Goal: Transaction & Acquisition: Purchase product/service

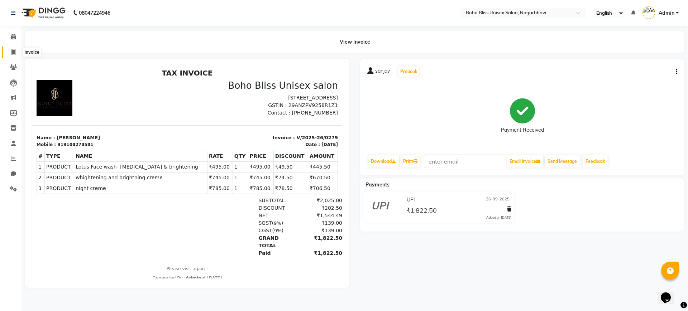
click at [13, 50] on icon at bounding box center [13, 51] width 4 height 5
select select "service"
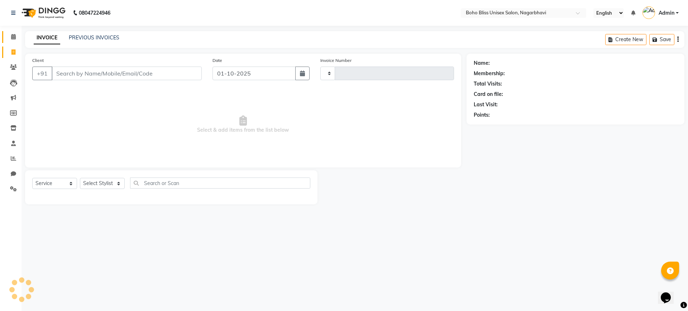
type input "0299"
select select "8370"
click at [13, 37] on icon at bounding box center [13, 36] width 5 height 5
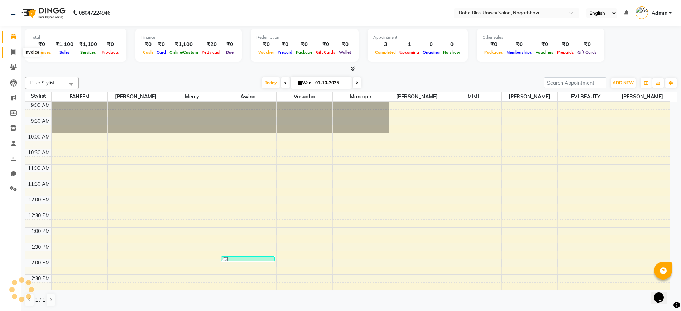
click at [14, 50] on icon at bounding box center [13, 51] width 4 height 5
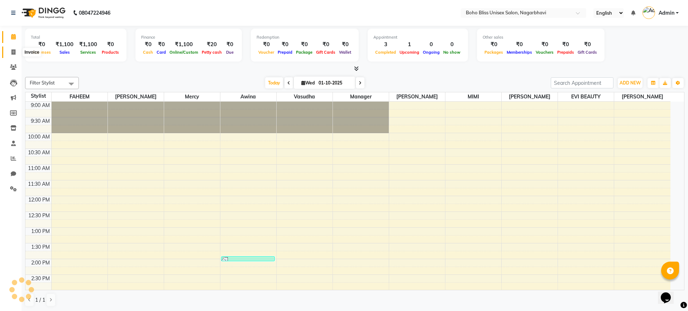
select select "8370"
select select "service"
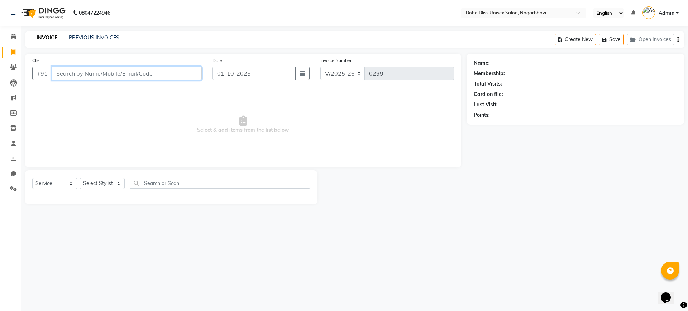
click at [114, 67] on input "Client" at bounding box center [127, 74] width 150 height 14
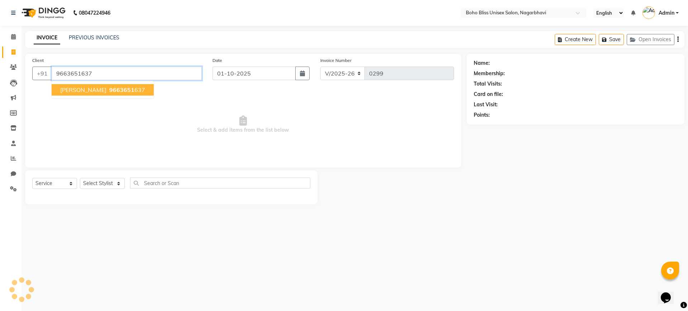
type input "9663651637"
click at [109, 90] on span "9663651" at bounding box center [121, 89] width 25 height 7
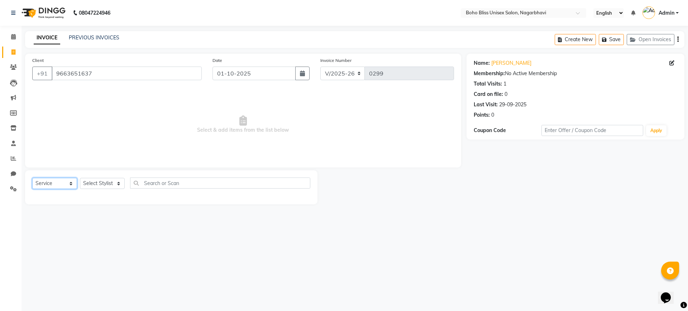
click at [60, 179] on select "Select Service Product Membership Package Voucher Prepaid Gift Card" at bounding box center [54, 183] width 45 height 11
select select "product"
click at [32, 178] on select "Select Service Product Membership Package Voucher Prepaid Gift Card" at bounding box center [54, 183] width 45 height 11
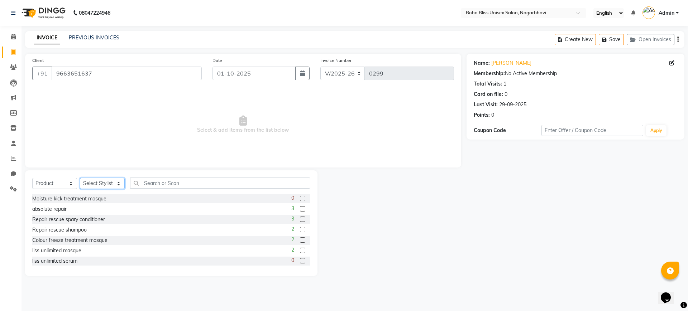
click at [104, 182] on select "Select Stylist Ali Khan Awina EVI BEAUTY FAHEEM Front Desk HARRY KIM Manager Me…" at bounding box center [102, 183] width 45 height 11
select select "81097"
click at [80, 178] on select "Select Stylist Ali Khan Awina EVI BEAUTY FAHEEM Front Desk HARRY KIM Manager Me…" at bounding box center [102, 183] width 45 height 11
click at [161, 181] on input "text" at bounding box center [220, 183] width 180 height 11
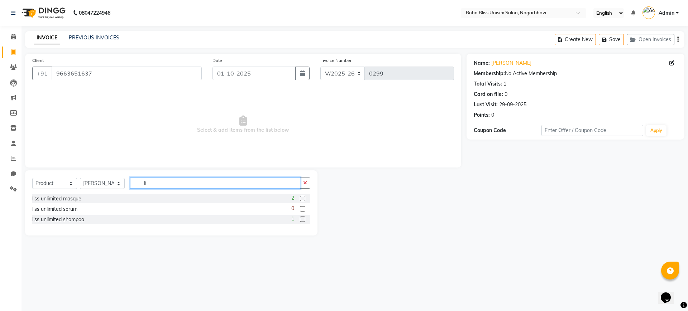
type input "li"
click at [304, 200] on label at bounding box center [302, 198] width 5 height 5
click at [304, 200] on input "checkbox" at bounding box center [302, 199] width 5 height 5
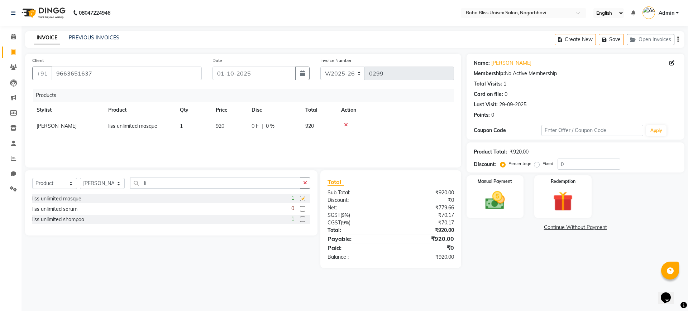
checkbox input "false"
click at [303, 221] on label at bounding box center [302, 219] width 5 height 5
click at [303, 221] on input "checkbox" at bounding box center [302, 220] width 5 height 5
checkbox input "false"
click at [498, 206] on img at bounding box center [494, 201] width 33 height 24
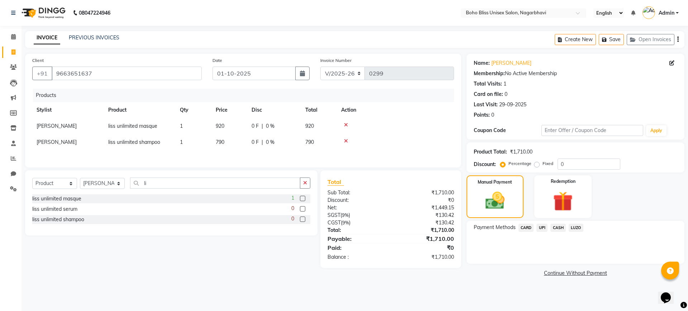
click at [558, 228] on span "CASH" at bounding box center [558, 228] width 15 height 8
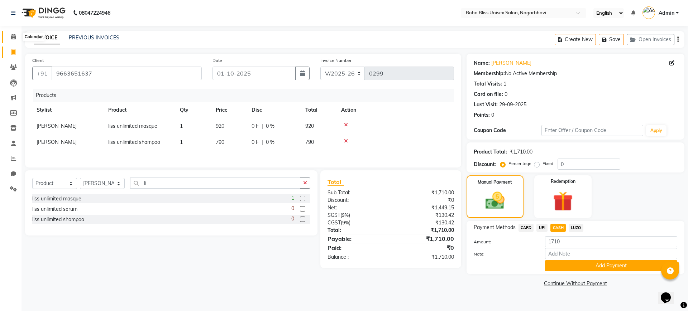
click at [14, 38] on icon at bounding box center [13, 36] width 5 height 5
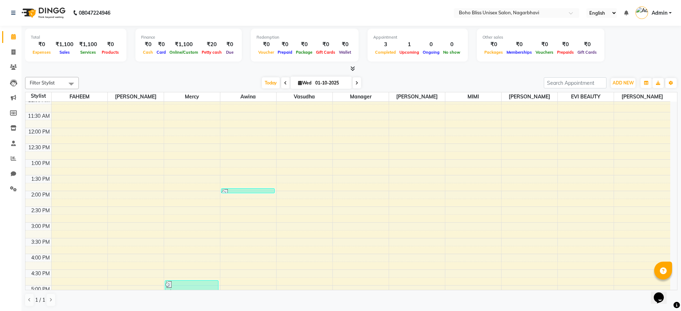
scroll to position [90, 0]
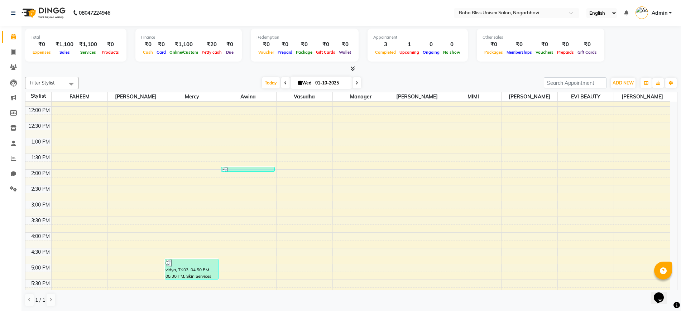
click at [299, 85] on icon at bounding box center [300, 83] width 4 height 5
select select "10"
select select "2025"
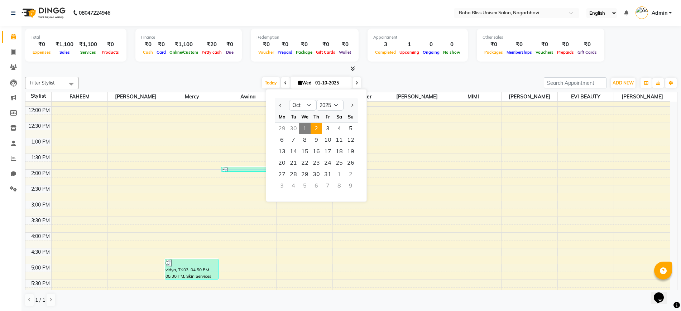
click at [315, 127] on span "2" at bounding box center [316, 128] width 11 height 11
type input "02-10-2025"
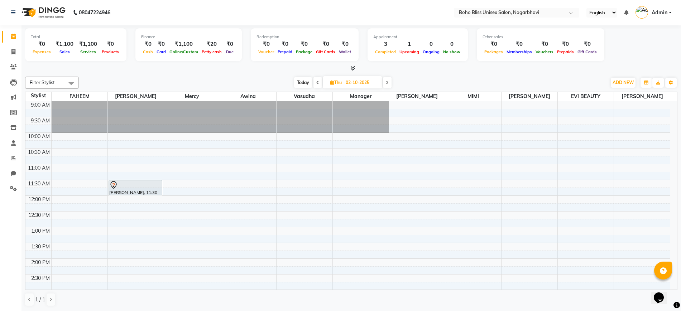
scroll to position [0, 0]
click at [10, 49] on span at bounding box center [13, 52] width 13 height 8
select select "8370"
select select "service"
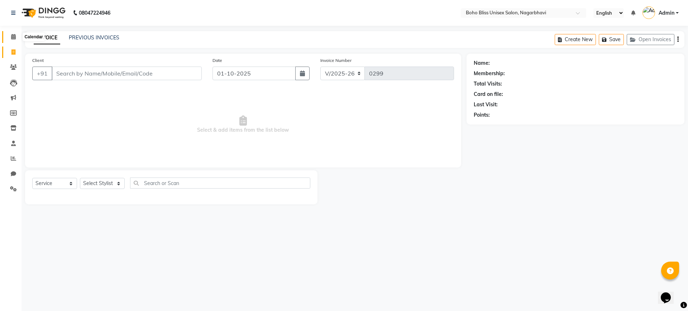
click at [13, 39] on icon at bounding box center [13, 36] width 5 height 5
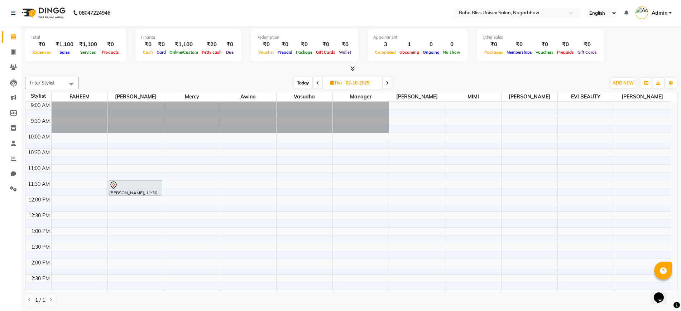
click at [330, 84] on icon at bounding box center [332, 83] width 4 height 5
select select "10"
select select "2025"
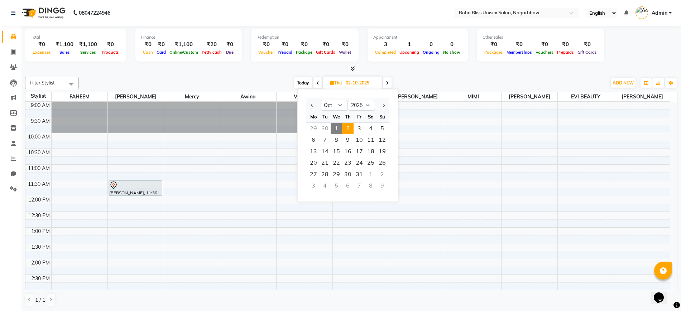
click at [339, 129] on span "1" at bounding box center [336, 128] width 11 height 11
type input "01-10-2025"
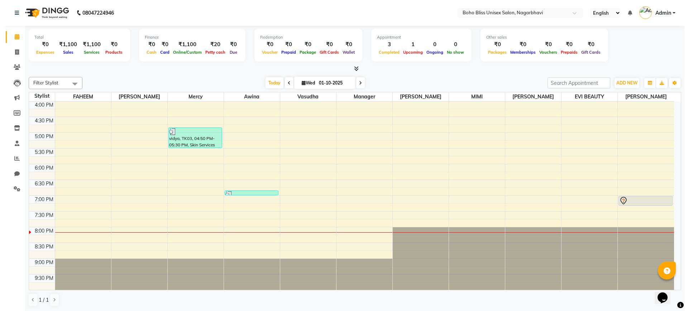
scroll to position [0, 0]
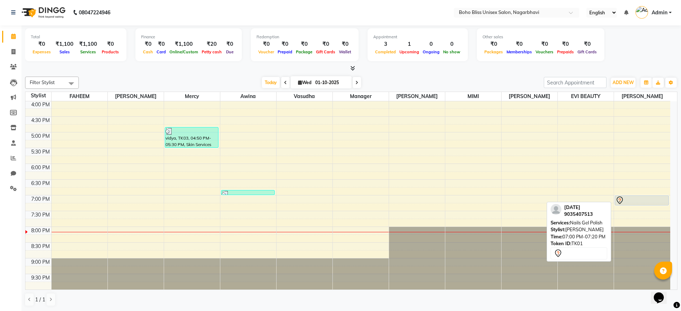
click at [625, 199] on div at bounding box center [642, 200] width 53 height 9
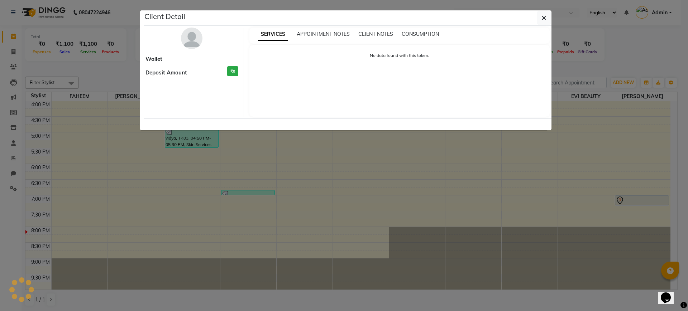
select select "7"
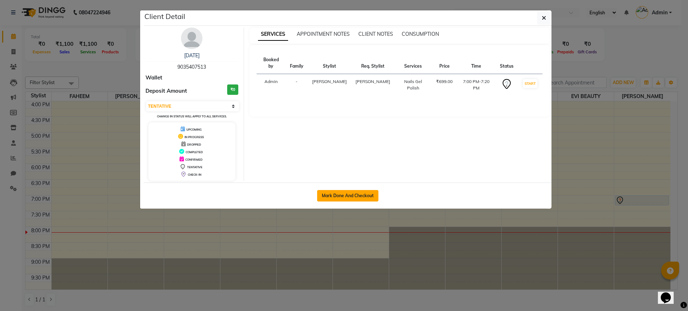
click at [333, 197] on button "Mark Done And Checkout" at bounding box center [347, 195] width 61 height 11
select select "service"
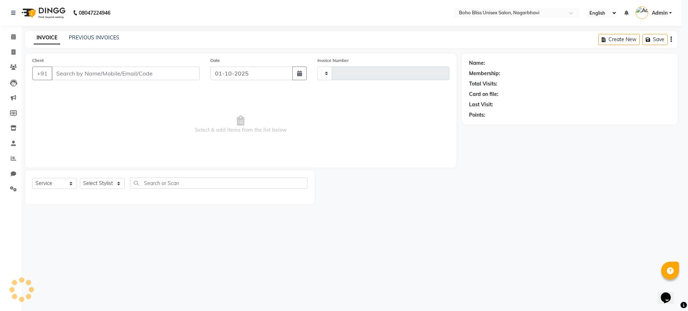
type input "0299"
select select "8370"
type input "9035407513"
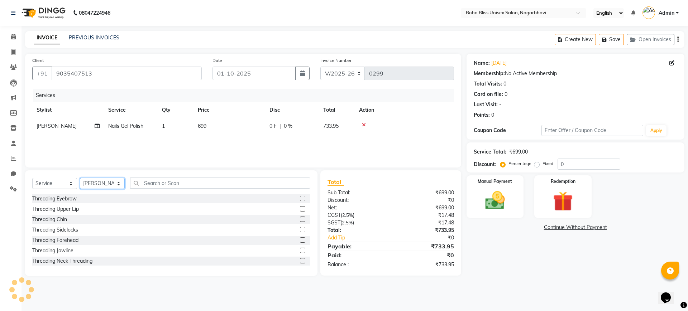
click at [97, 185] on select "Select Stylist Ali Khan Awina EVI BEAUTY FAHEEM Front Desk HARRY KIM Manager Me…" at bounding box center [102, 183] width 45 height 11
select select "81086"
click at [80, 178] on select "Select Stylist Ali Khan Awina EVI BEAUTY FAHEEM Front Desk HARRY KIM Manager Me…" at bounding box center [102, 183] width 45 height 11
click at [487, 186] on div "Manual Payment" at bounding box center [494, 197] width 59 height 44
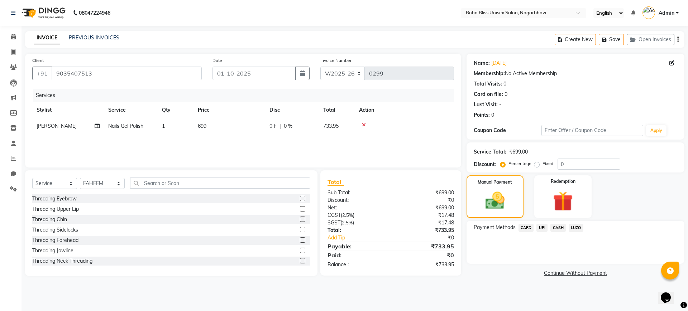
click at [541, 230] on span "UPI" at bounding box center [542, 228] width 11 height 8
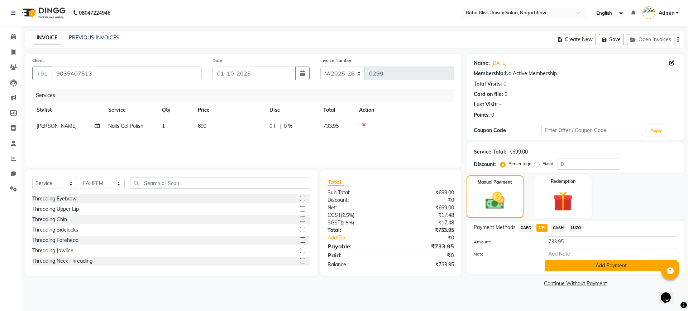
click at [587, 268] on button "Add Payment" at bounding box center [611, 266] width 132 height 11
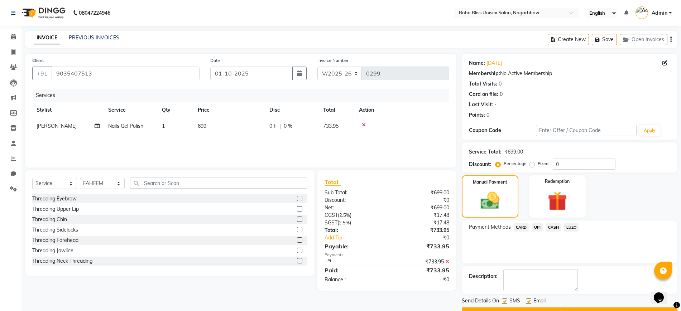
scroll to position [18, 0]
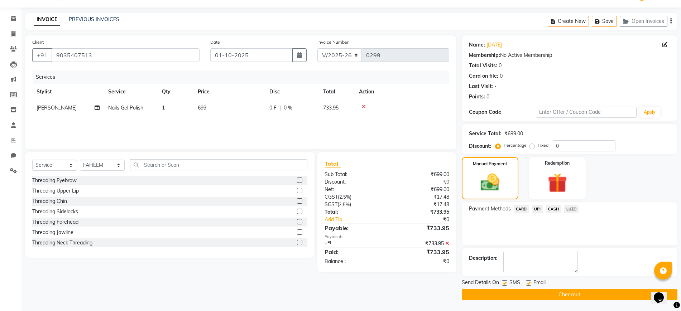
click at [581, 293] on button "Checkout" at bounding box center [570, 295] width 216 height 11
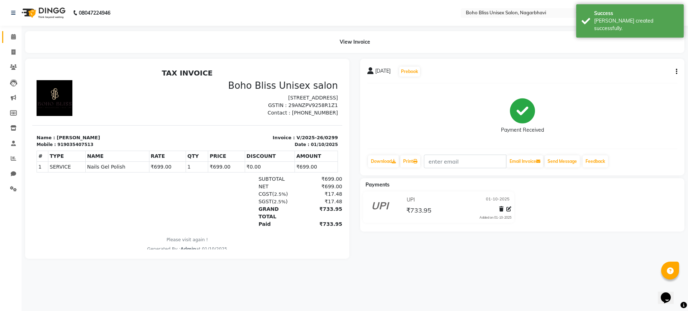
click at [6, 39] on link "Calendar" at bounding box center [10, 37] width 17 height 12
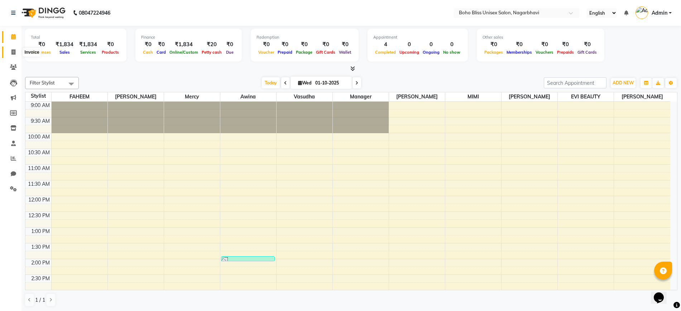
click at [11, 54] on span at bounding box center [13, 52] width 13 height 8
select select "8370"
select select "service"
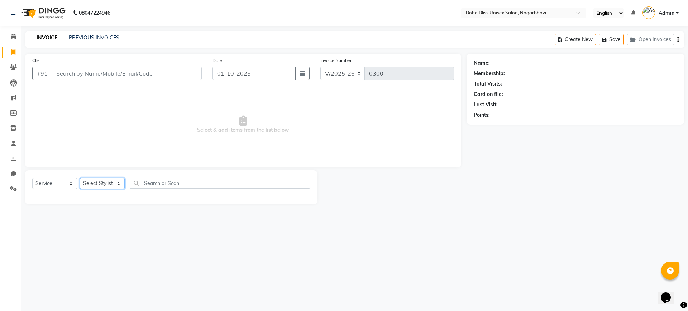
click at [109, 185] on select "Select Stylist Ali Khan Awina EVI BEAUTY FAHEEM Front Desk HARRY KIM Manager Me…" at bounding box center [102, 183] width 45 height 11
select select "86657"
click at [80, 178] on select "Select Stylist Ali Khan Awina EVI BEAUTY FAHEEM Front Desk HARRY KIM Manager Me…" at bounding box center [102, 183] width 45 height 11
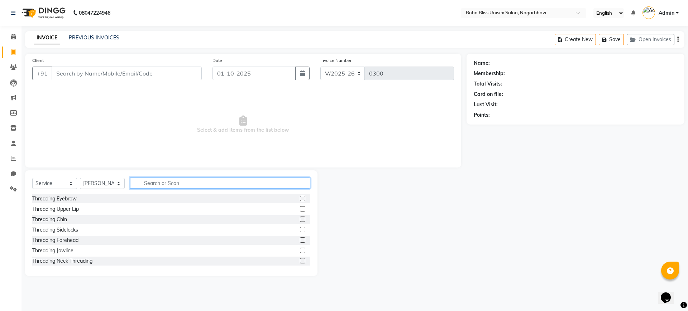
click at [177, 185] on input "text" at bounding box center [220, 183] width 180 height 11
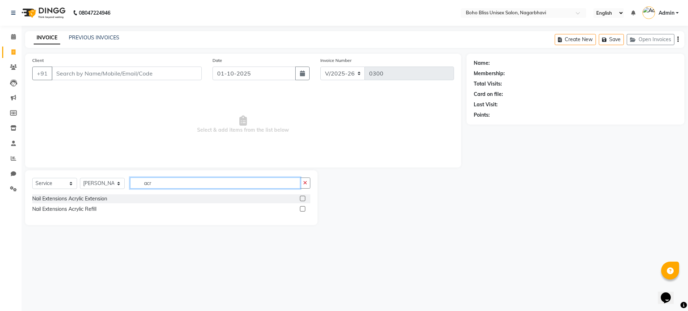
type input "acr"
click at [301, 195] on div at bounding box center [305, 199] width 10 height 9
click at [301, 198] on label at bounding box center [302, 198] width 5 height 5
click at [301, 198] on input "checkbox" at bounding box center [302, 199] width 5 height 5
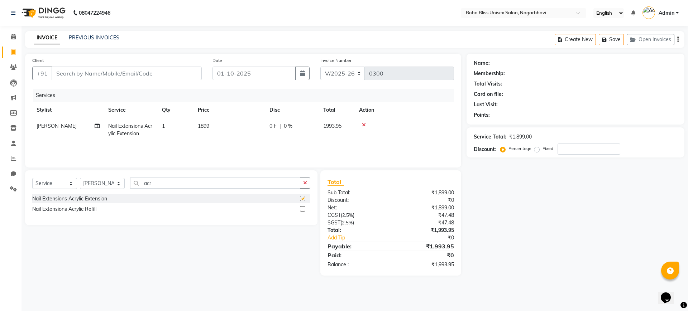
checkbox input "false"
click at [204, 125] on span "1899" at bounding box center [203, 126] width 11 height 6
select select "86657"
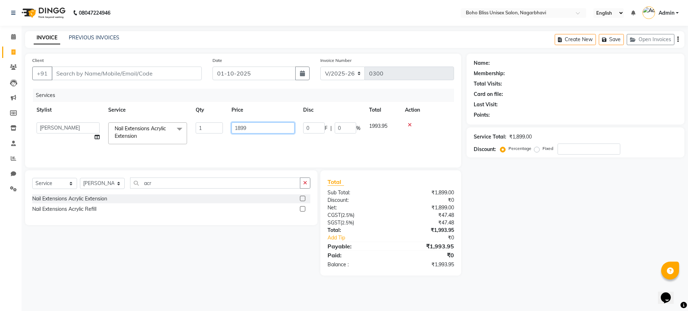
click at [240, 128] on input "1899" at bounding box center [263, 128] width 63 height 11
type input "1799"
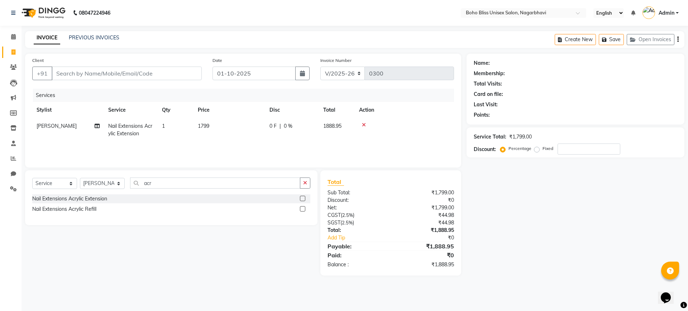
click at [199, 167] on div "Client +91 Date 01-10-2025 Invoice Number V/2025 V/2025-26 0300 Services Stylis…" at bounding box center [243, 111] width 436 height 114
click at [153, 184] on input "acr" at bounding box center [215, 183] width 170 height 11
type input "a"
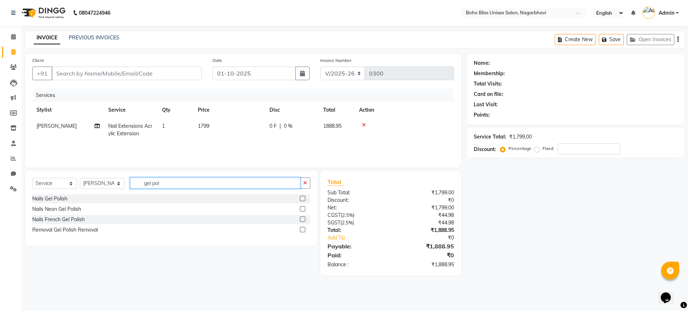
type input "gel pol"
click at [301, 196] on label at bounding box center [302, 198] width 5 height 5
click at [301, 197] on input "checkbox" at bounding box center [302, 199] width 5 height 5
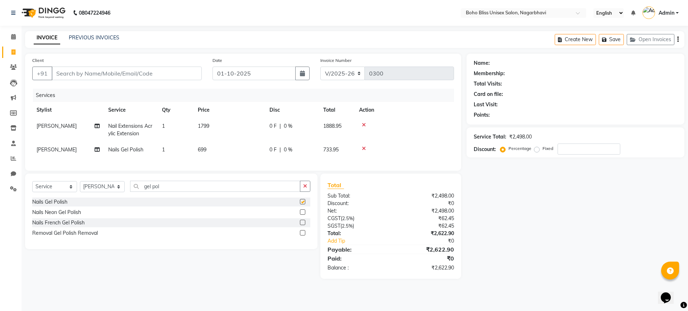
checkbox input "false"
click at [153, 80] on input "Client" at bounding box center [127, 74] width 150 height 14
type input "a"
type input "0"
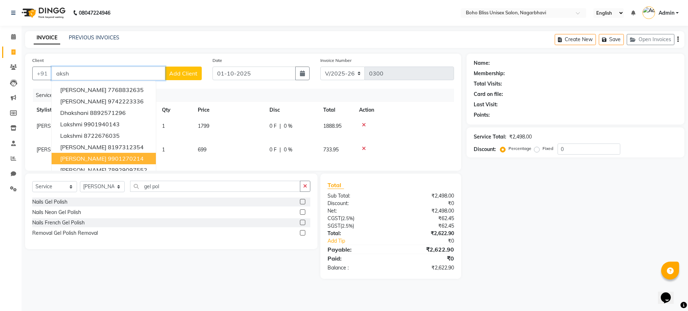
click at [131, 155] on button "akshatha 9901270214" at bounding box center [104, 158] width 104 height 11
type input "9901270214"
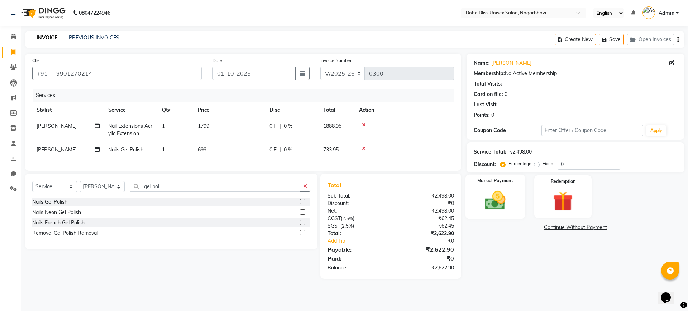
click at [517, 204] on div "Manual Payment" at bounding box center [494, 197] width 59 height 44
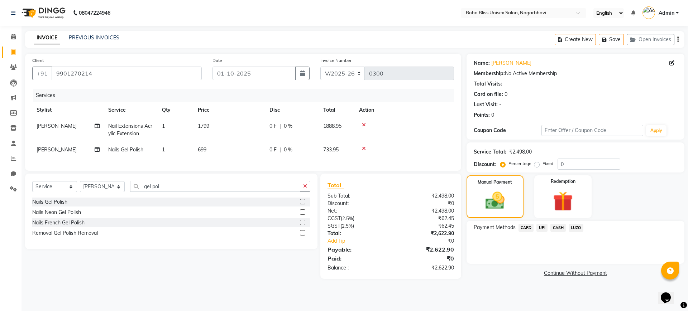
click at [545, 229] on span "UPI" at bounding box center [542, 228] width 11 height 8
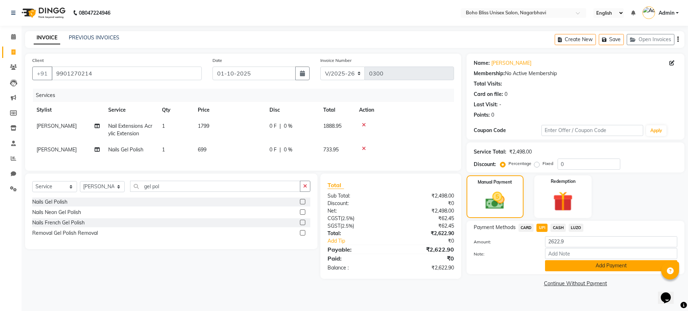
click at [565, 264] on button "Add Payment" at bounding box center [611, 266] width 132 height 11
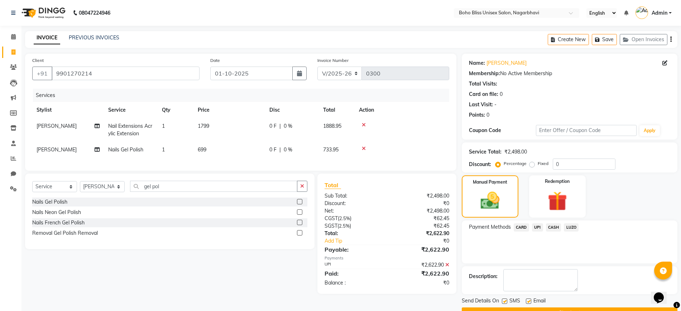
scroll to position [18, 0]
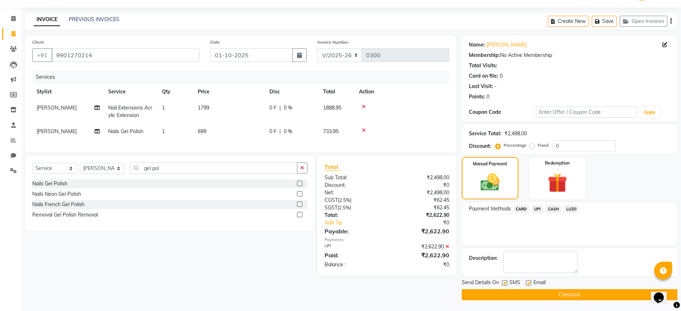
click at [558, 297] on button "Checkout" at bounding box center [570, 295] width 216 height 11
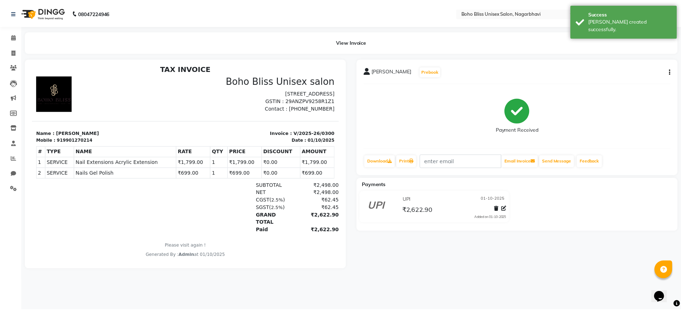
scroll to position [6, 0]
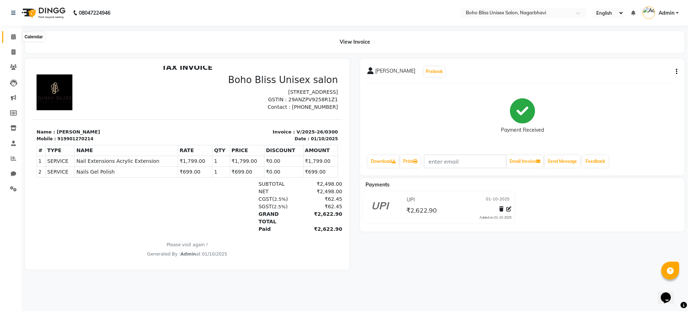
click at [8, 38] on span at bounding box center [13, 37] width 13 height 8
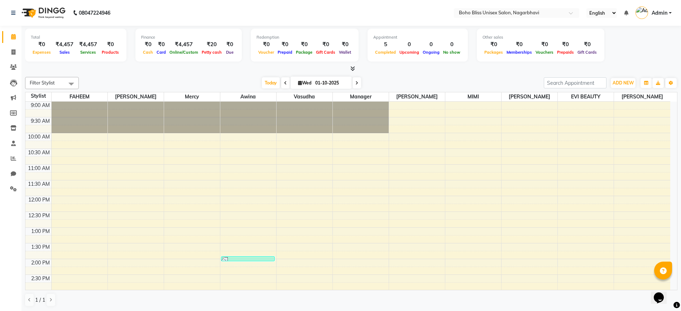
click at [353, 67] on icon at bounding box center [353, 68] width 5 height 5
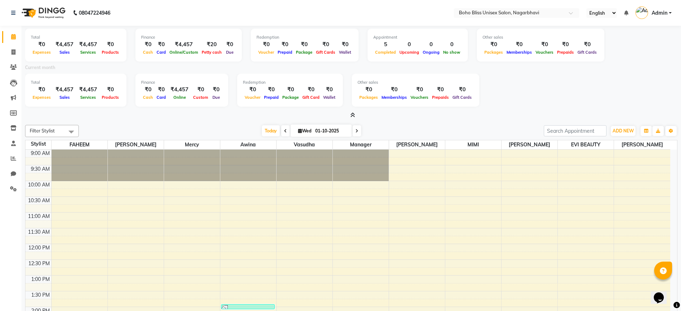
click at [349, 115] on span at bounding box center [352, 116] width 8 height 8
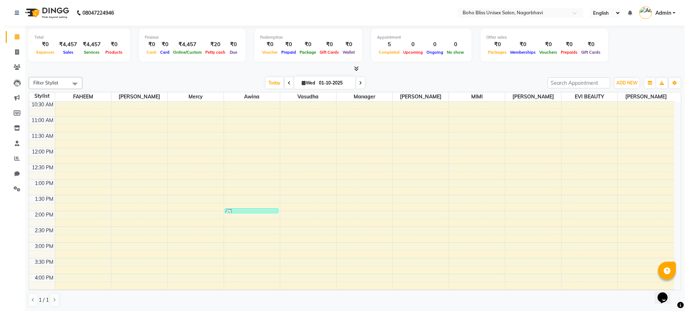
scroll to position [221, 0]
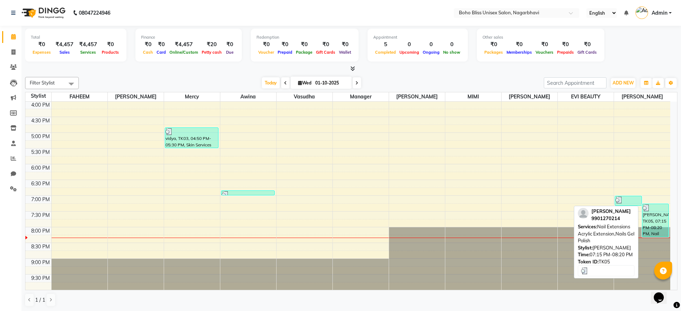
click at [643, 221] on div "akshatha, TK05, 07:15 PM-08:20 PM, Nail Extensions Acrylic Extension,Nails Gel …" at bounding box center [656, 220] width 26 height 33
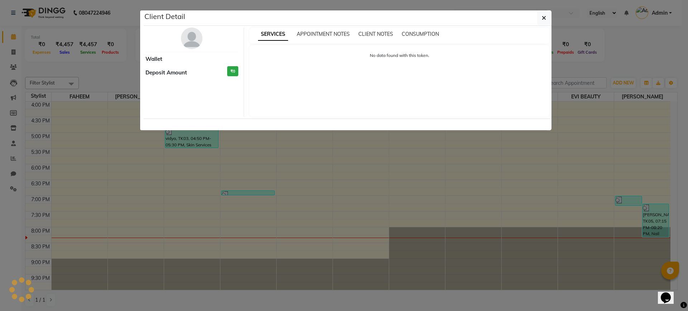
select select "3"
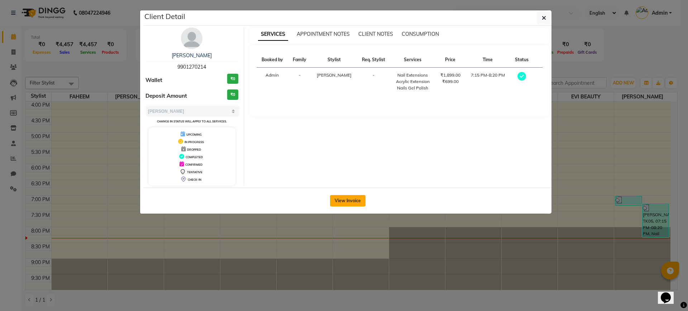
click at [344, 200] on button "View Invoice" at bounding box center [347, 200] width 35 height 11
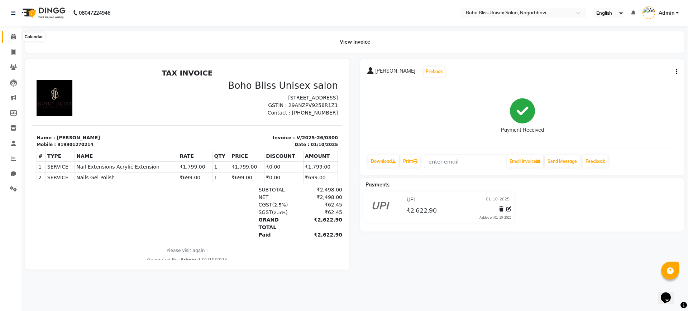
click at [16, 34] on icon at bounding box center [13, 36] width 5 height 5
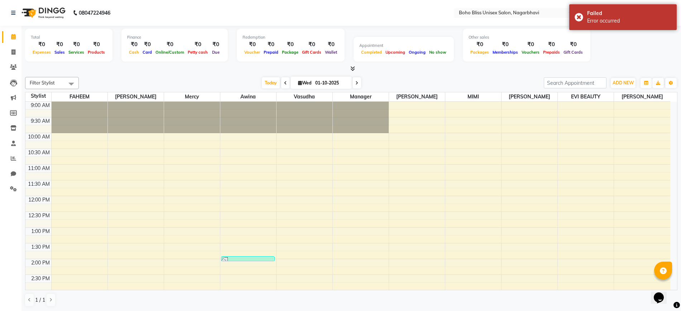
click at [354, 64] on div "Total ₹0 Expenses ₹0 Sales ₹0 Services ₹0 Products Finance ₹0 Cash ₹0 Card ₹0 O…" at bounding box center [351, 49] width 653 height 47
click at [352, 67] on icon at bounding box center [353, 68] width 5 height 5
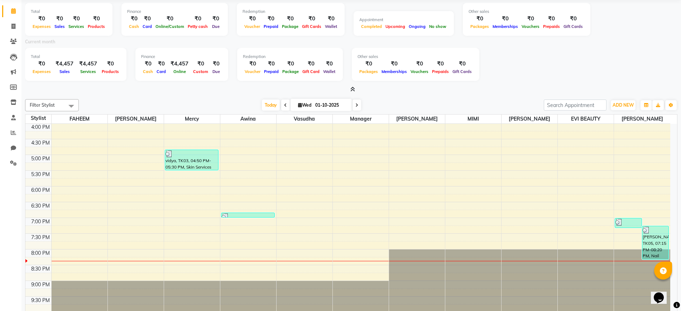
scroll to position [48, 0]
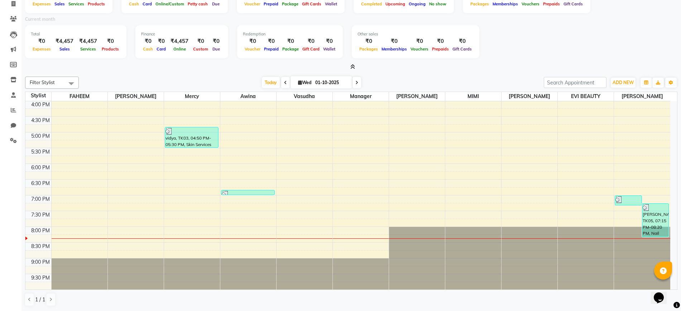
click at [352, 66] on icon at bounding box center [353, 66] width 5 height 5
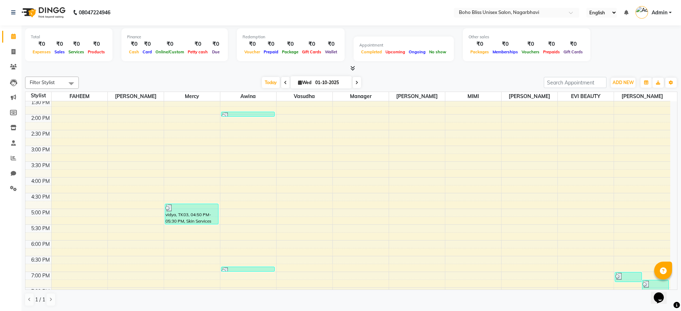
scroll to position [221, 0]
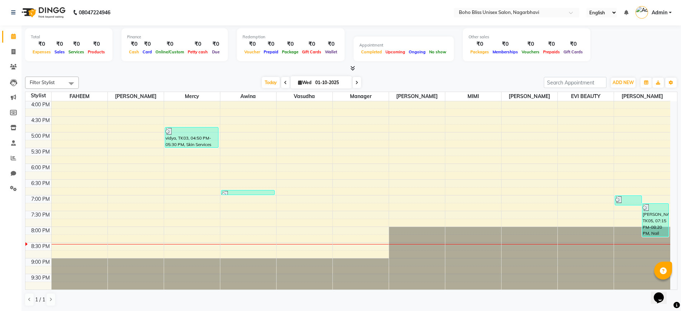
drag, startPoint x: 166, startPoint y: 138, endPoint x: 314, endPoint y: 143, distance: 147.8
click at [314, 143] on div "9:00 AM 9:30 AM 10:00 AM 10:30 AM 11:00 AM 11:30 AM 12:00 PM 12:30 PM 1:00 PM 1…" at bounding box center [347, 85] width 645 height 410
click at [260, 155] on div "9:00 AM 9:30 AM 10:00 AM 10:30 AM 11:00 AM 11:30 AM 12:00 PM 12:30 PM 1:00 PM 1…" at bounding box center [347, 85] width 645 height 410
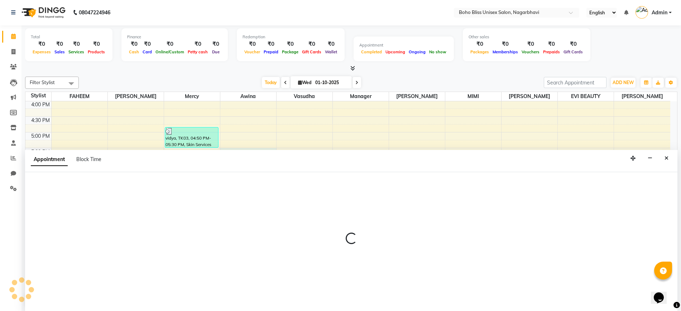
select select "81101"
select select "1050"
select select "tentative"
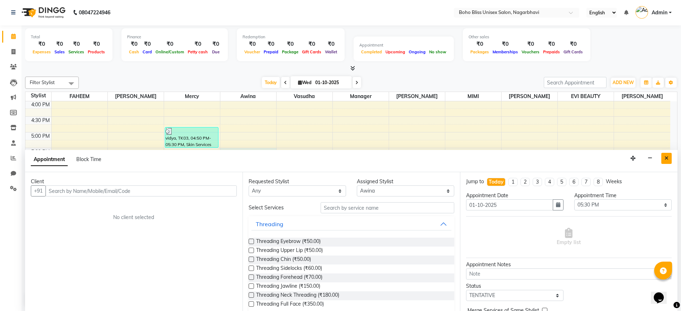
click at [667, 156] on icon "Close" at bounding box center [667, 158] width 4 height 5
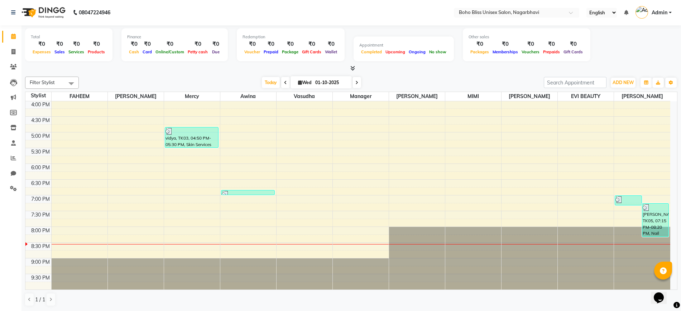
click at [470, 169] on div "9:00 AM 9:30 AM 10:00 AM 10:30 AM 11:00 AM 11:30 AM 12:00 PM 12:30 PM 1:00 PM 1…" at bounding box center [347, 85] width 645 height 410
select select "83310"
select select "tentative"
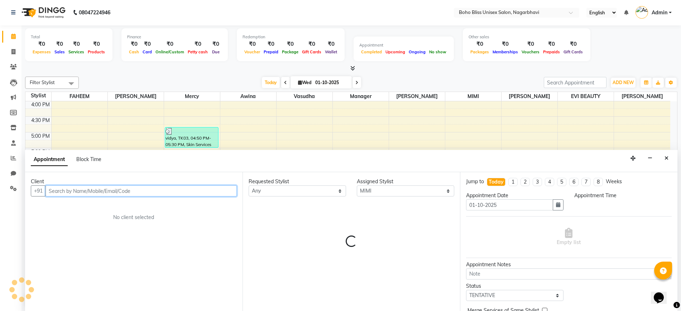
select select "1080"
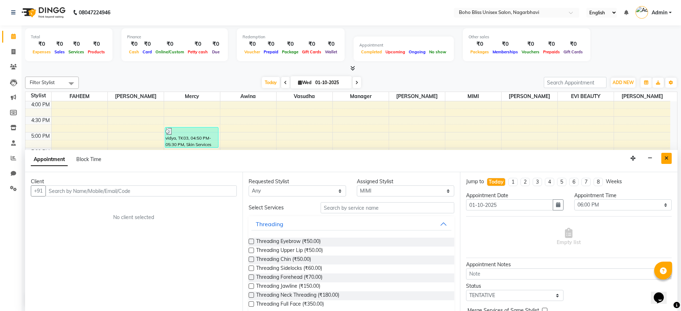
click at [667, 156] on icon "Close" at bounding box center [667, 158] width 4 height 5
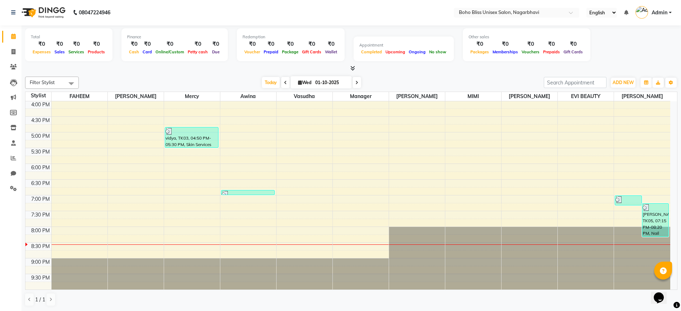
scroll to position [0, 0]
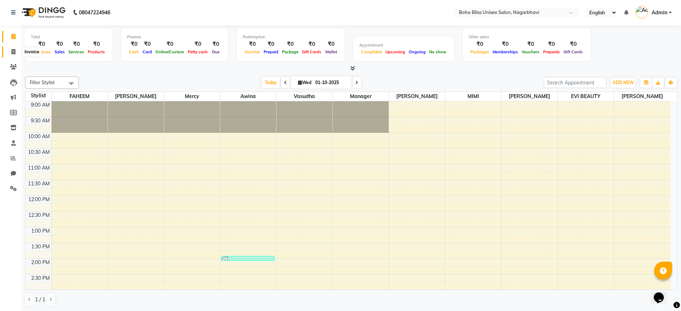
click at [15, 51] on icon at bounding box center [13, 51] width 4 height 5
select select "service"
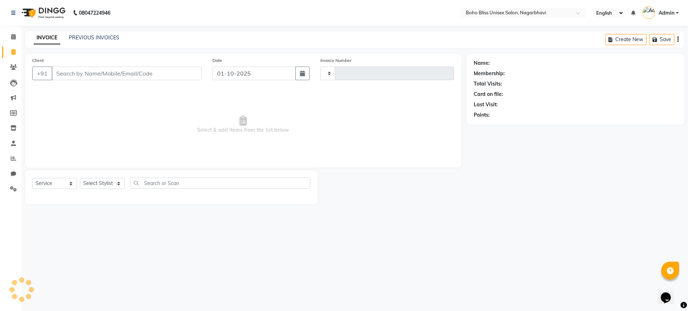
type input "0301"
select select "8370"
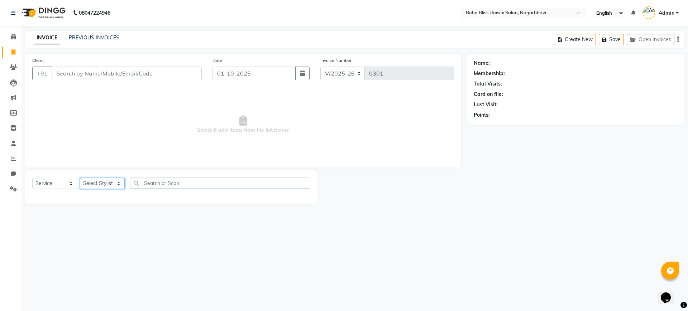
click at [98, 182] on select "Select Stylist Ali Khan Awina EVI BEAUTY FAHEEM Front Desk HARRY KIM Manager Me…" at bounding box center [102, 183] width 45 height 11
click at [58, 177] on div "Select Service Product Membership Package Voucher Prepaid Gift Card Select Styl…" at bounding box center [171, 188] width 292 height 34
click at [54, 186] on select "Select Service Product Membership Package Voucher Prepaid Gift Card" at bounding box center [54, 183] width 45 height 11
select select "product"
click at [32, 178] on select "Select Service Product Membership Package Voucher Prepaid Gift Card" at bounding box center [54, 183] width 45 height 11
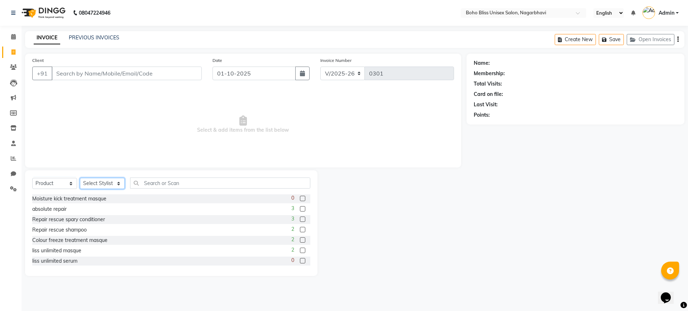
click at [94, 184] on select "Select Stylist Ali Khan Awina EVI BEAUTY FAHEEM Front Desk HARRY KIM Manager Me…" at bounding box center [102, 183] width 45 height 11
select select "81102"
click at [80, 178] on select "Select Stylist Ali Khan Awina EVI BEAUTY FAHEEM Front Desk HARRY KIM Manager Me…" at bounding box center [102, 183] width 45 height 11
click at [104, 74] on input "Client" at bounding box center [127, 74] width 150 height 14
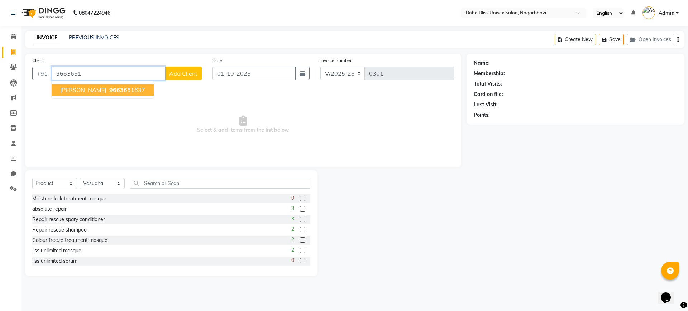
click at [109, 87] on span "9663651" at bounding box center [121, 89] width 25 height 7
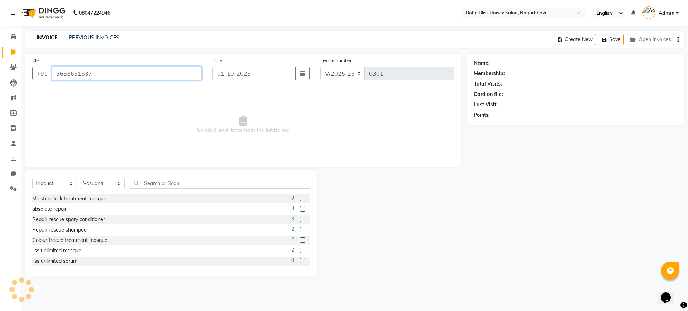
type input "9663651637"
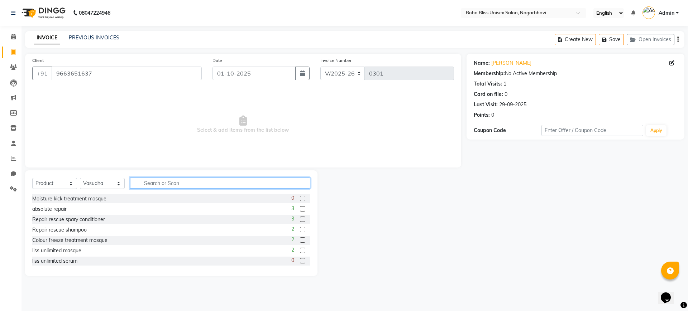
click at [164, 183] on input "text" at bounding box center [220, 183] width 180 height 11
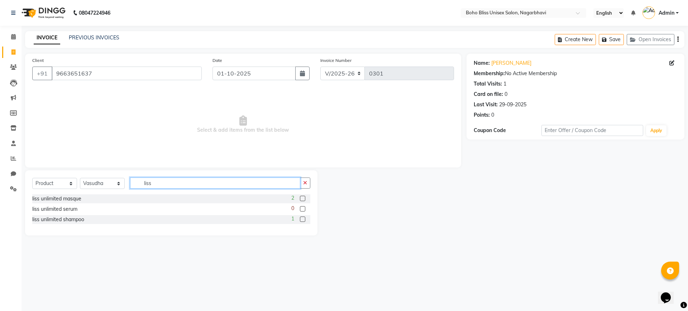
type input "liss"
click at [302, 220] on label at bounding box center [302, 219] width 5 height 5
click at [302, 220] on input "checkbox" at bounding box center [302, 220] width 5 height 5
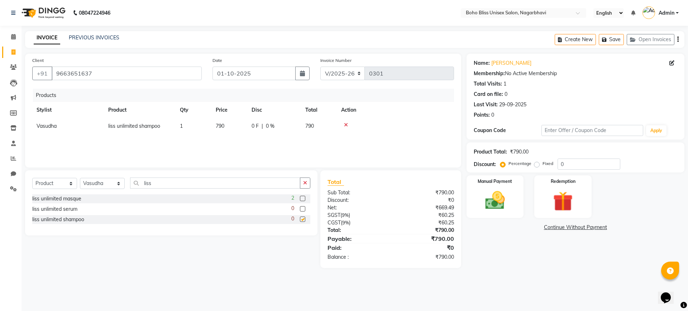
checkbox input "false"
click at [301, 197] on label at bounding box center [302, 198] width 5 height 5
click at [301, 197] on input "checkbox" at bounding box center [302, 199] width 5 height 5
checkbox input "false"
click at [495, 209] on img at bounding box center [494, 201] width 33 height 24
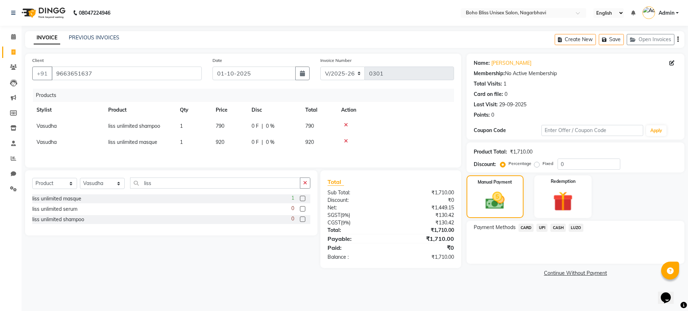
click at [557, 228] on span "CASH" at bounding box center [558, 228] width 15 height 8
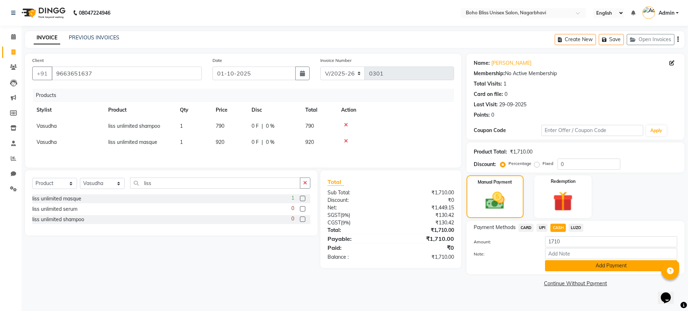
click at [586, 266] on button "Add Payment" at bounding box center [611, 266] width 132 height 11
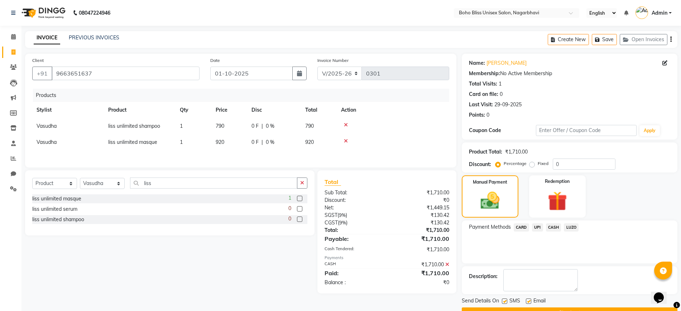
scroll to position [18, 0]
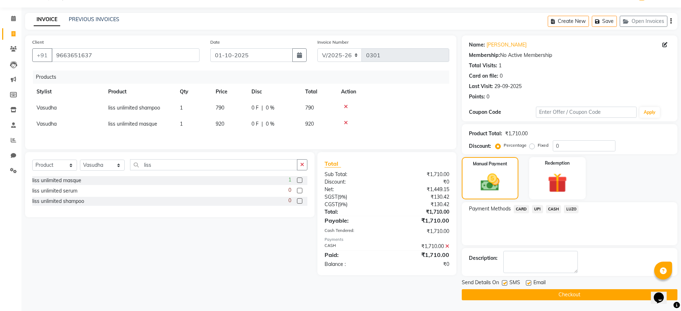
click at [556, 291] on button "Checkout" at bounding box center [570, 295] width 216 height 11
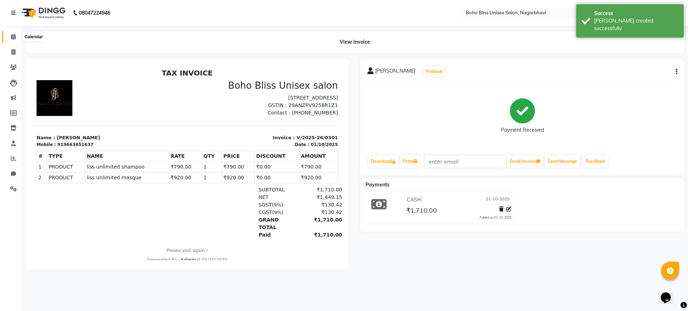
click at [10, 39] on span at bounding box center [13, 37] width 13 height 8
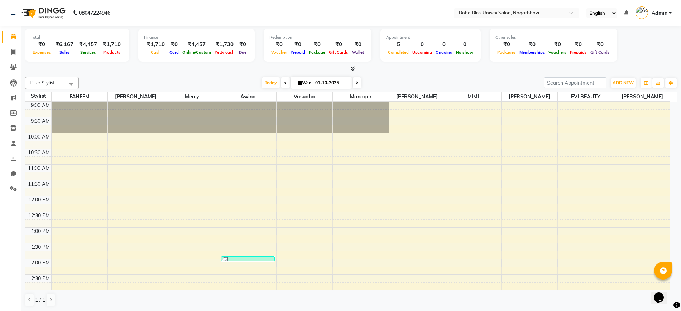
click at [351, 67] on icon at bounding box center [353, 68] width 5 height 5
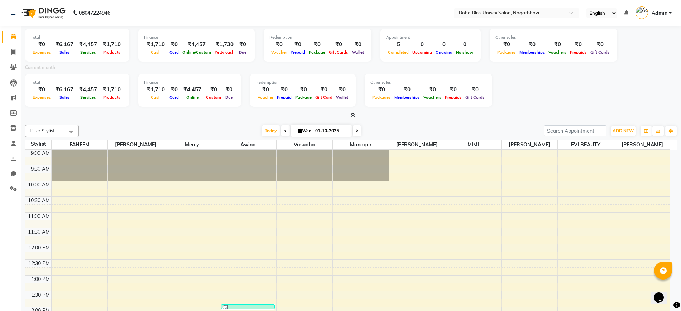
click at [354, 115] on icon at bounding box center [353, 115] width 5 height 5
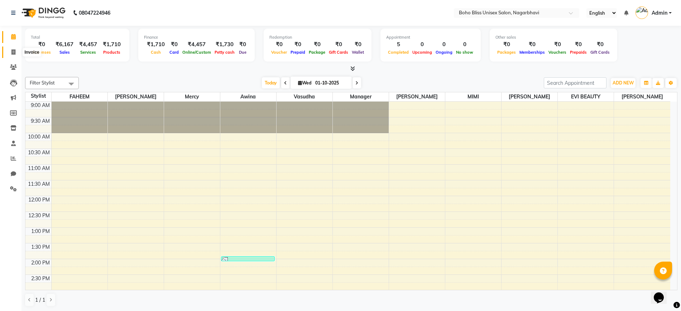
click at [12, 49] on icon at bounding box center [13, 51] width 4 height 5
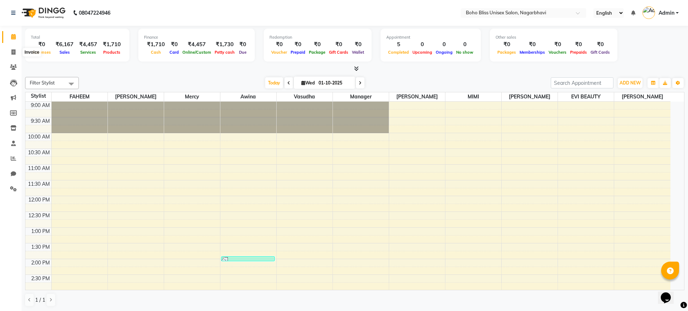
select select "8370"
select select "service"
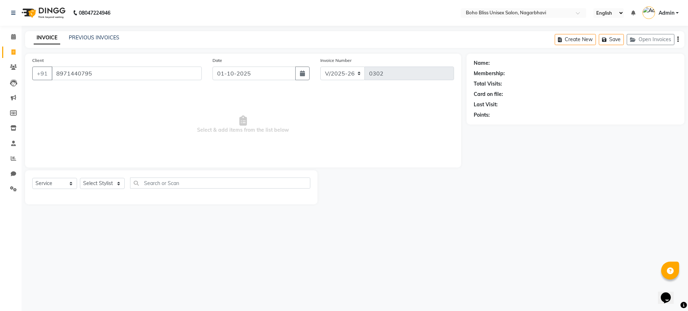
type input "8971440795"
click at [499, 83] on div "Total Visits:" at bounding box center [488, 84] width 28 height 8
click at [500, 65] on link "Meena" at bounding box center [499, 63] width 16 height 8
click at [12, 32] on link "Calendar" at bounding box center [10, 37] width 17 height 12
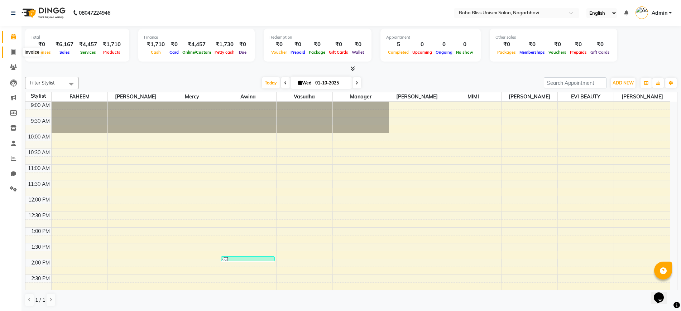
click at [14, 55] on span at bounding box center [13, 52] width 13 height 8
select select "service"
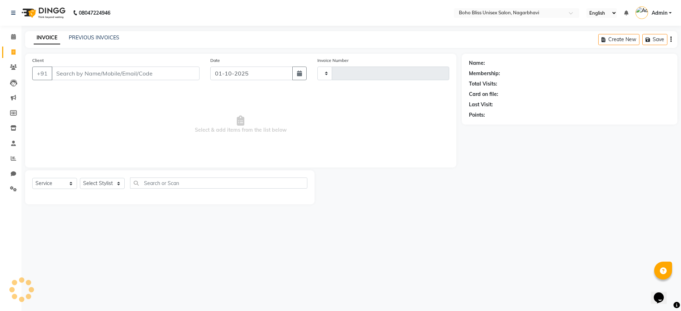
type input "0302"
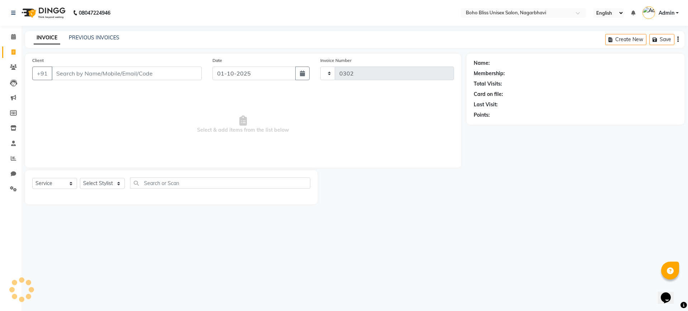
select select "8370"
click at [88, 76] on input "Client" at bounding box center [127, 74] width 150 height 14
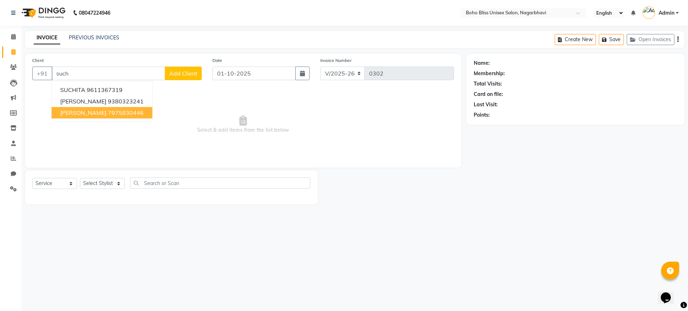
click at [108, 112] on ngb-highlight "7975830446" at bounding box center [126, 112] width 36 height 7
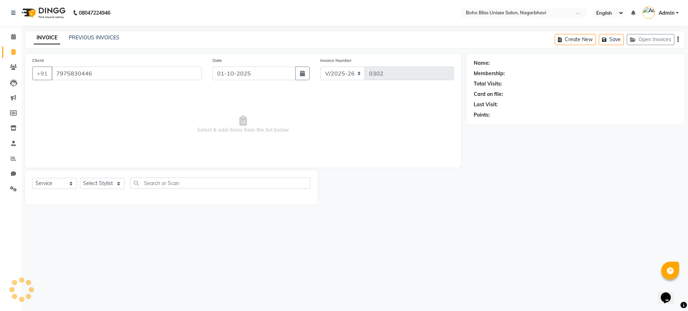
type input "7975830446"
click at [499, 63] on link "Suchi" at bounding box center [511, 63] width 40 height 8
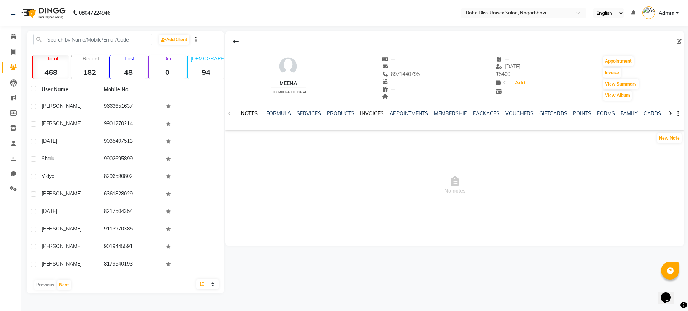
click at [369, 115] on link "INVOICES" at bounding box center [372, 113] width 24 height 6
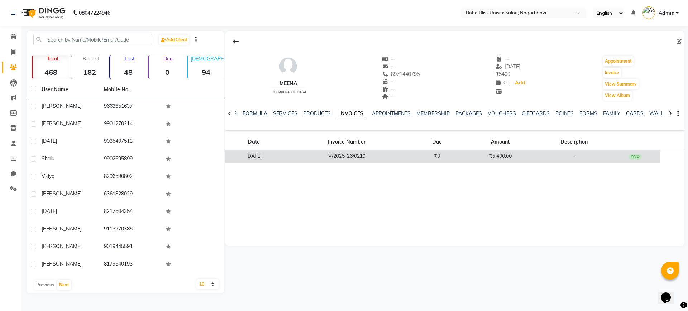
click at [382, 155] on td "V/2025-26/0219" at bounding box center [346, 157] width 129 height 13
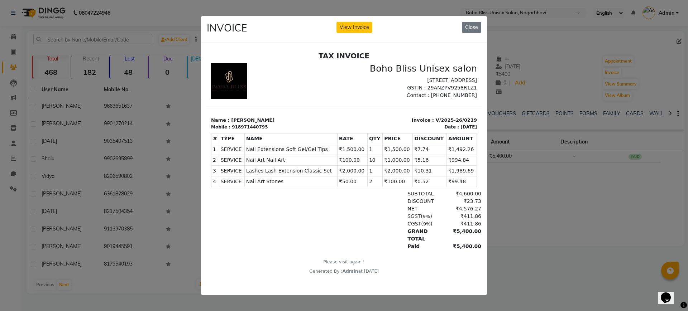
scroll to position [6, 0]
click at [478, 22] on button "Close" at bounding box center [471, 27] width 19 height 11
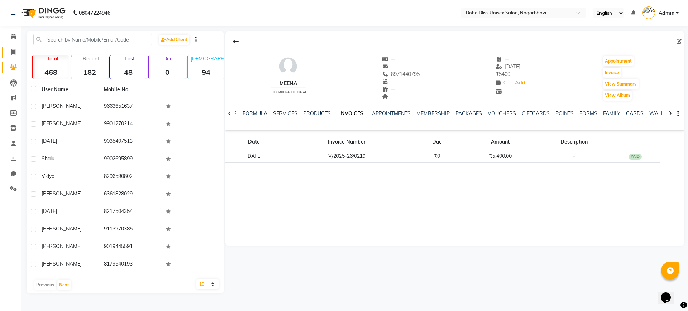
click at [5, 47] on link "Invoice" at bounding box center [10, 53] width 17 height 12
select select "service"
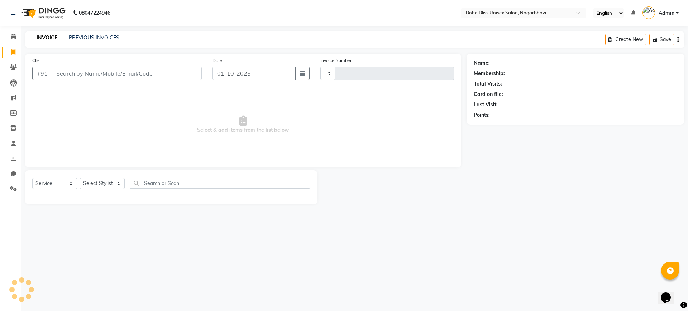
type input "0302"
select select "8370"
click at [95, 35] on link "PREVIOUS INVOICES" at bounding box center [94, 37] width 51 height 6
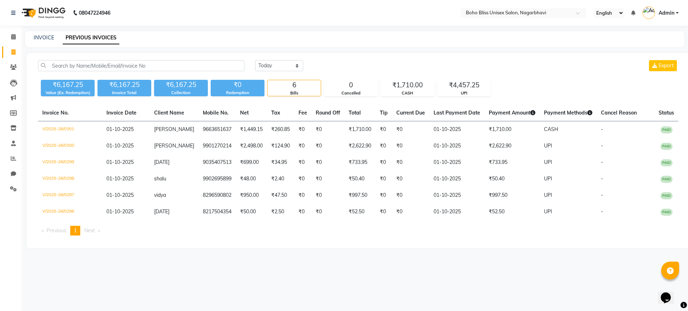
click at [44, 32] on div "INVOICE PREVIOUS INVOICES" at bounding box center [354, 39] width 659 height 16
click at [50, 37] on link "INVOICE" at bounding box center [44, 37] width 20 height 6
select select "service"
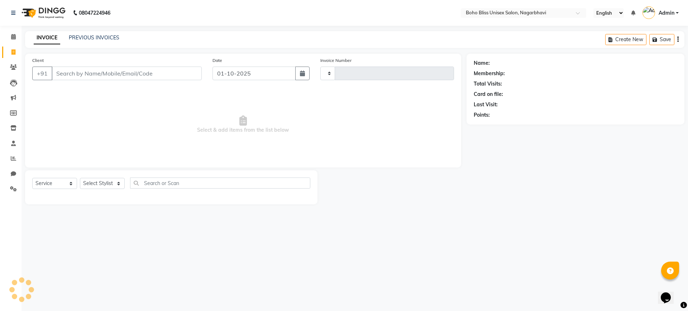
type input "0302"
select select "8370"
click at [105, 73] on input "Client" at bounding box center [127, 74] width 150 height 14
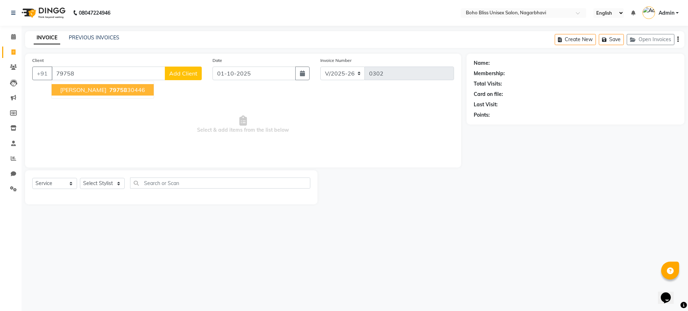
click at [108, 88] on ngb-highlight "79758 30446" at bounding box center [126, 89] width 37 height 7
type input "7975830446"
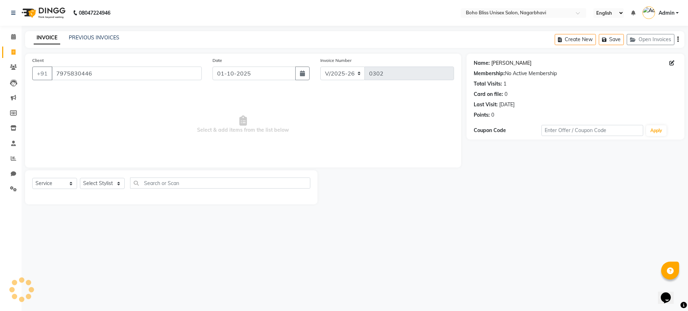
click at [499, 62] on link "Suchi" at bounding box center [511, 63] width 40 height 8
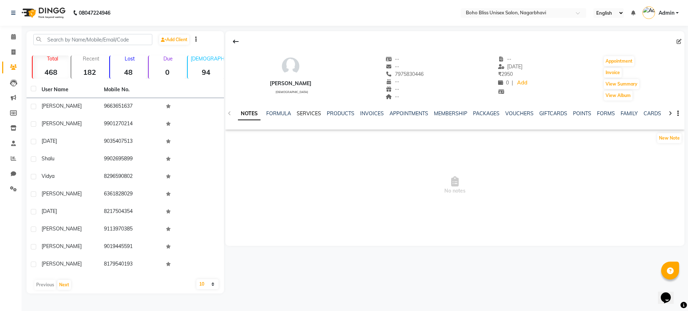
click at [300, 112] on link "SERVICES" at bounding box center [309, 113] width 24 height 6
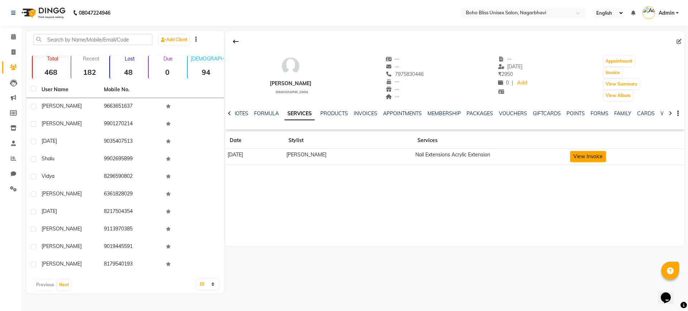
click at [589, 159] on button "View Invoice" at bounding box center [588, 156] width 36 height 11
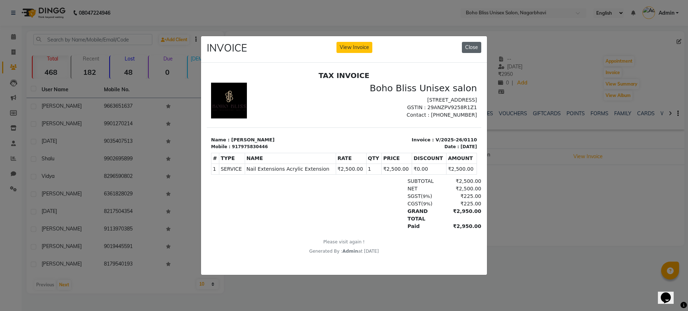
click at [469, 42] on button "Close" at bounding box center [471, 47] width 19 height 11
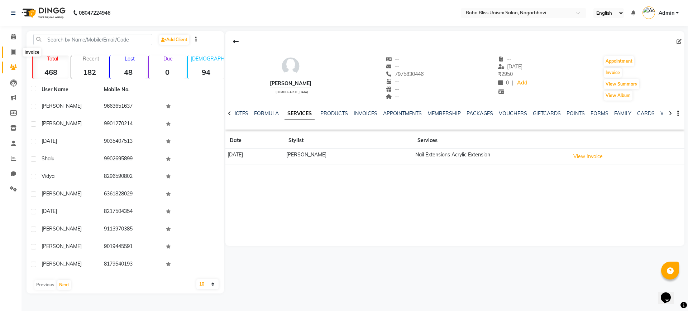
click at [15, 51] on icon at bounding box center [13, 51] width 4 height 5
select select "service"
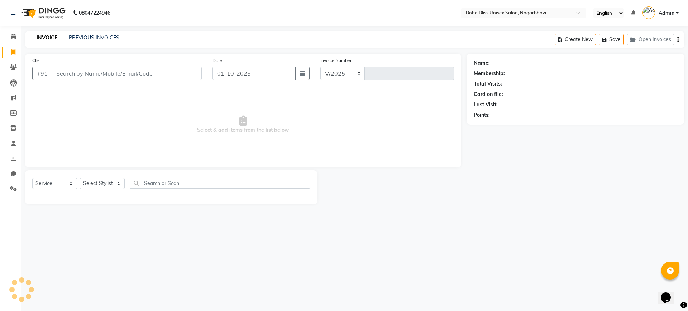
select select "8370"
type input "0302"
click at [106, 73] on input "Client" at bounding box center [127, 74] width 150 height 14
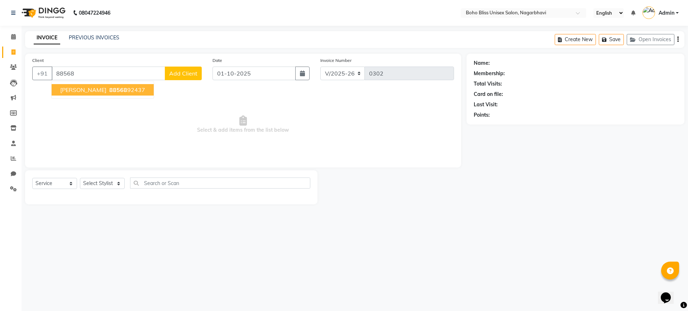
click at [75, 90] on span "[PERSON_NAME]" at bounding box center [83, 89] width 46 height 7
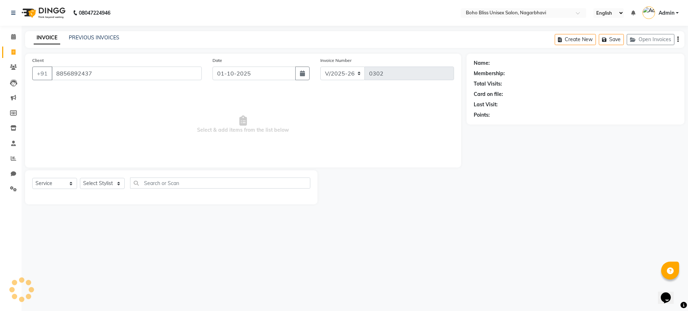
type input "8856892437"
click at [492, 61] on link "[PERSON_NAME]" at bounding box center [511, 63] width 40 height 8
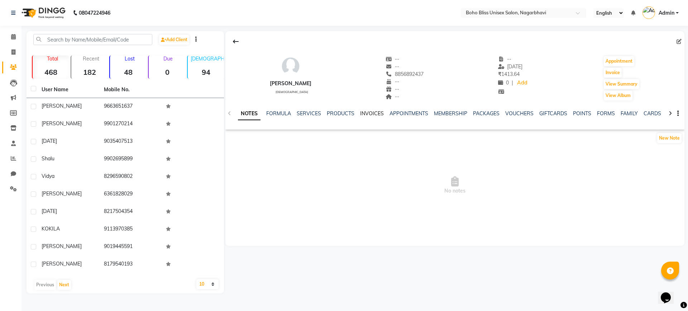
click at [367, 113] on link "INVOICES" at bounding box center [372, 113] width 24 height 6
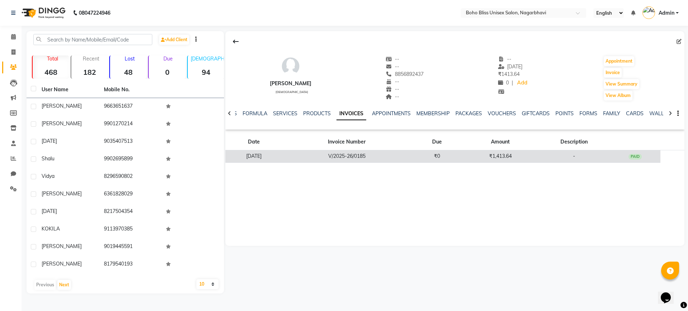
click at [558, 153] on td "-" at bounding box center [574, 157] width 72 height 13
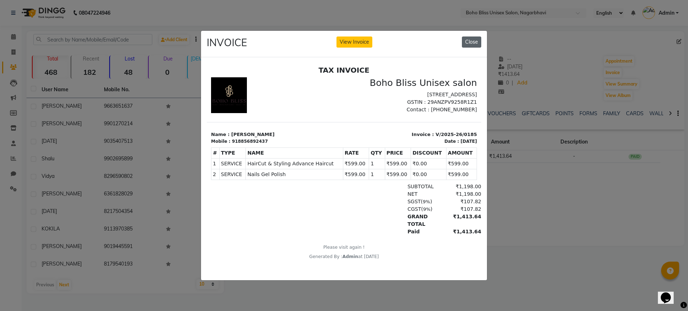
click at [477, 37] on button "Close" at bounding box center [471, 42] width 19 height 11
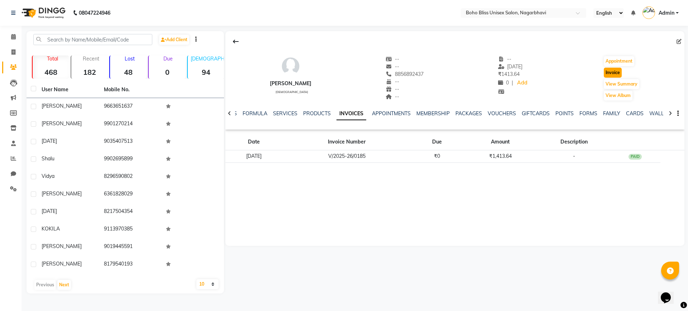
click at [607, 72] on button "Invoice" at bounding box center [613, 73] width 18 height 10
select select "service"
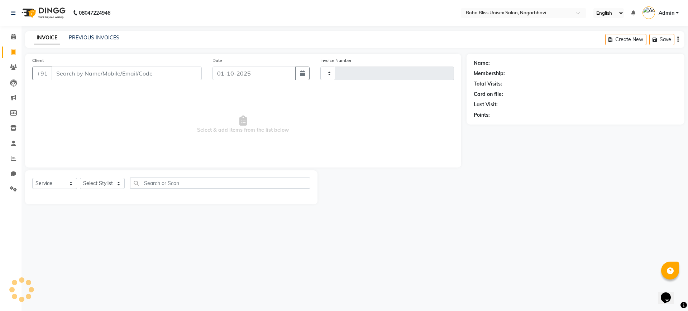
type input "0302"
select select "8370"
type input "8856892437"
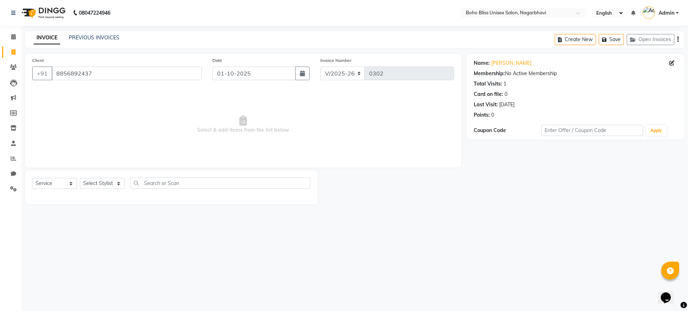
click at [677, 39] on icon "button" at bounding box center [677, 39] width 1 height 0
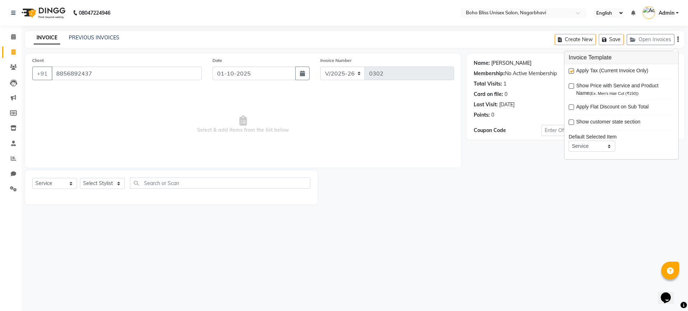
drag, startPoint x: 444, startPoint y: 81, endPoint x: 498, endPoint y: 62, distance: 57.4
click at [498, 62] on link "[PERSON_NAME]" at bounding box center [511, 63] width 40 height 8
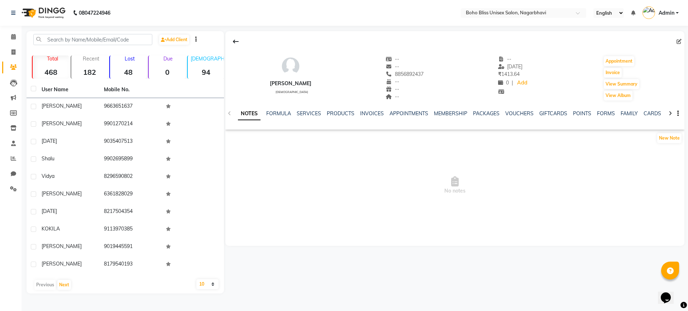
click at [369, 108] on div "NOTES FORMULA SERVICES PRODUCTS INVOICES APPOINTMENTS MEMBERSHIP PACKAGES VOUCH…" at bounding box center [454, 113] width 459 height 25
click at [371, 111] on link "INVOICES" at bounding box center [372, 113] width 24 height 6
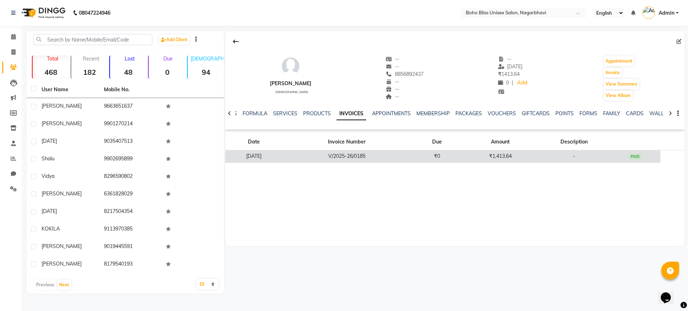
click at [411, 155] on td "V/2025-26/0185" at bounding box center [346, 157] width 129 height 13
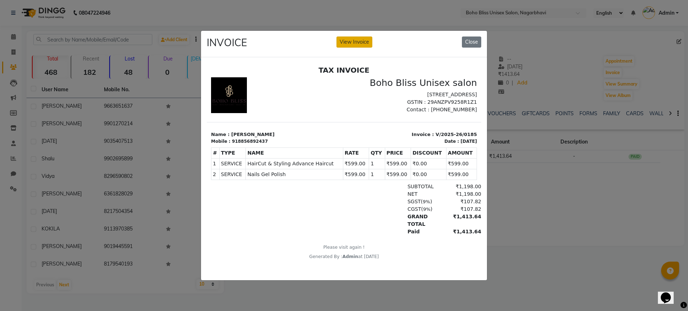
click at [359, 38] on button "View Invoice" at bounding box center [355, 42] width 36 height 11
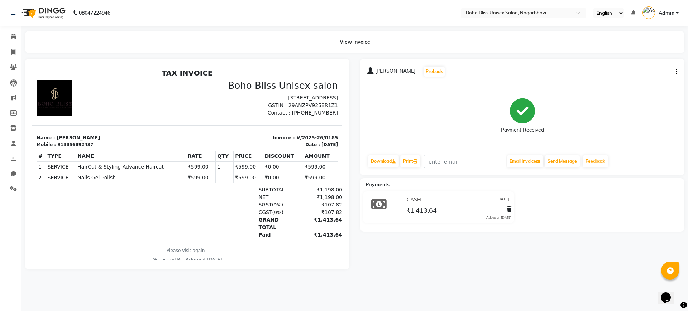
click at [676, 72] on icon "button" at bounding box center [676, 72] width 1 height 0
click at [639, 70] on div "Edit Item Staff" at bounding box center [640, 71] width 49 height 9
select select
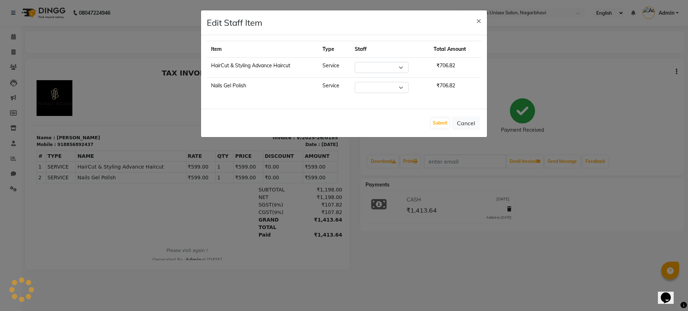
select select "85553"
select select "86657"
click at [480, 20] on span "×" at bounding box center [478, 20] width 5 height 11
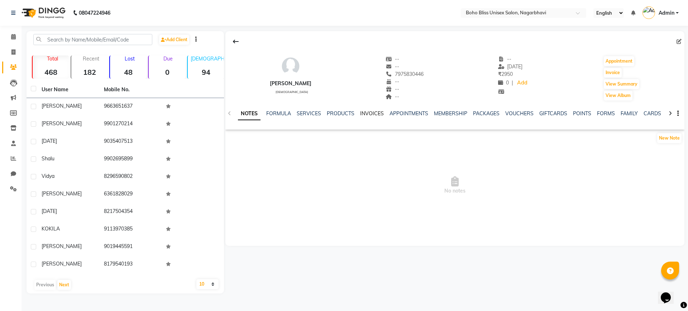
click at [374, 112] on link "INVOICES" at bounding box center [372, 113] width 24 height 6
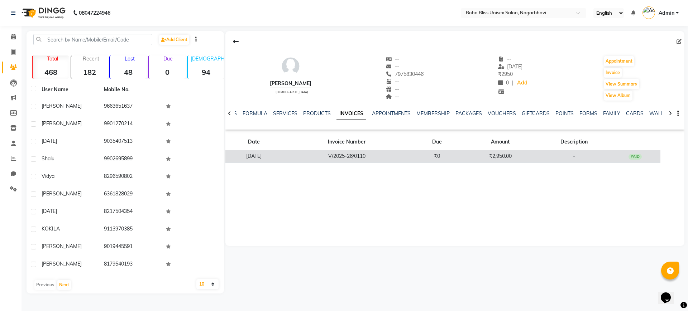
click at [389, 155] on td "V/2025-26/0110" at bounding box center [346, 157] width 129 height 13
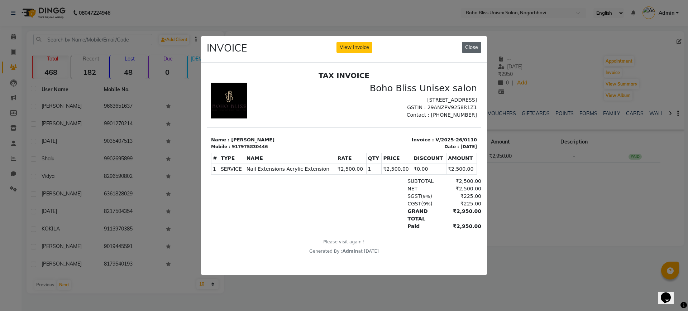
click at [470, 44] on button "Close" at bounding box center [471, 47] width 19 height 11
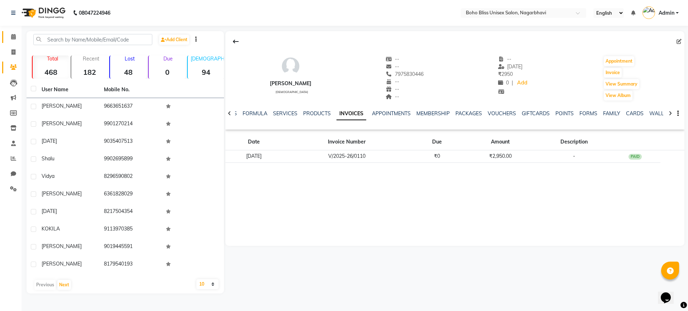
click at [9, 31] on link "Calendar" at bounding box center [10, 37] width 17 height 12
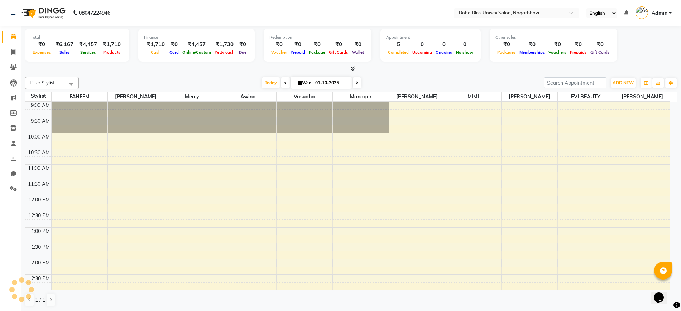
scroll to position [208, 0]
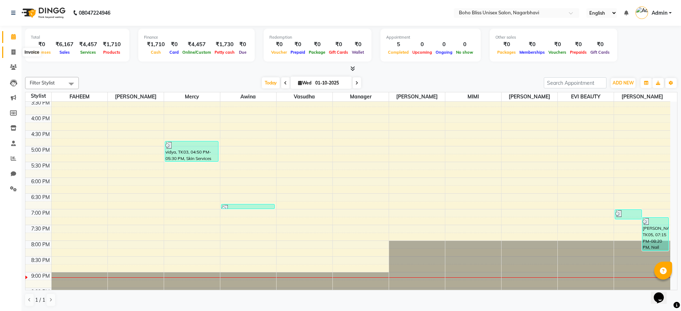
click at [10, 53] on span at bounding box center [13, 52] width 13 height 8
select select "service"
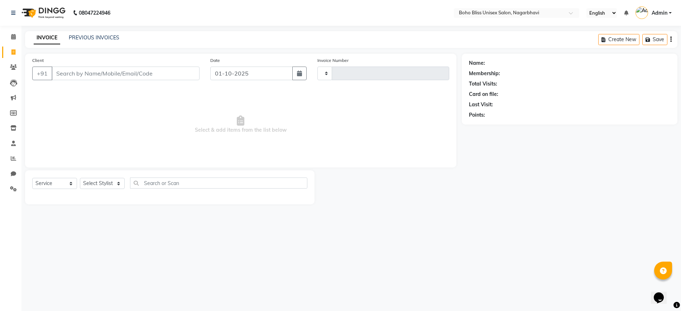
type input "0302"
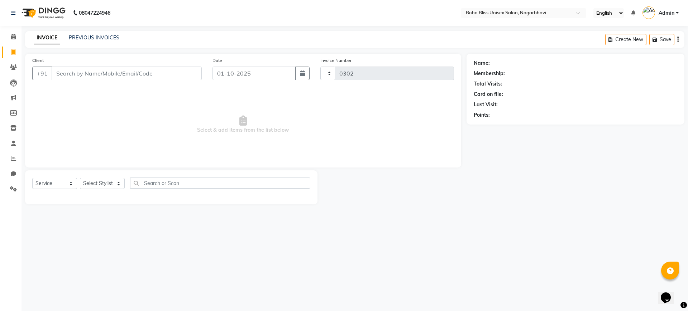
select select "8370"
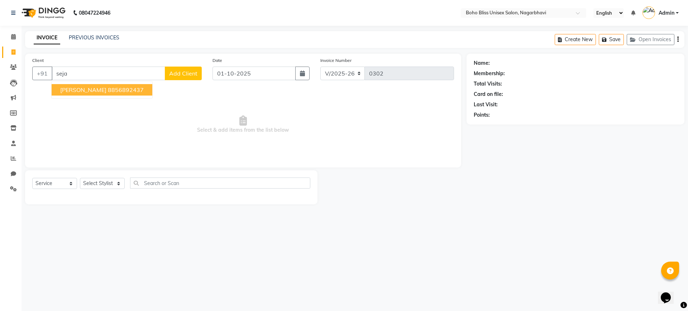
click at [108, 87] on ngb-highlight "8856892437" at bounding box center [126, 89] width 36 height 7
type input "8856892437"
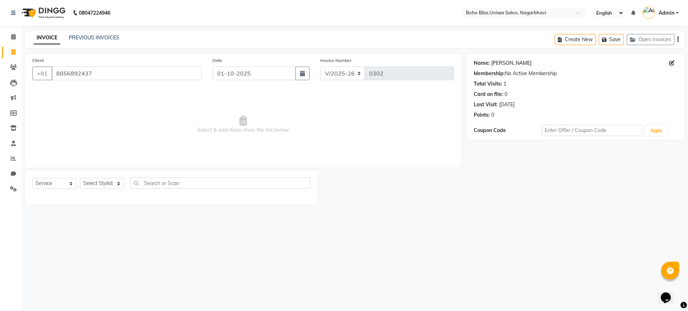
click at [495, 63] on link "Sejal" at bounding box center [511, 63] width 40 height 8
click at [13, 40] on span at bounding box center [13, 37] width 13 height 8
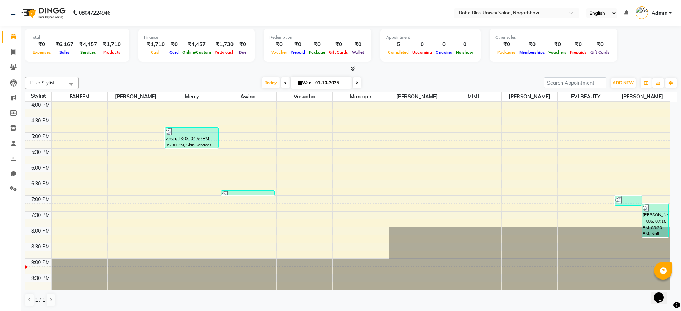
scroll to position [0, 0]
click at [11, 50] on span at bounding box center [13, 52] width 13 height 8
select select "service"
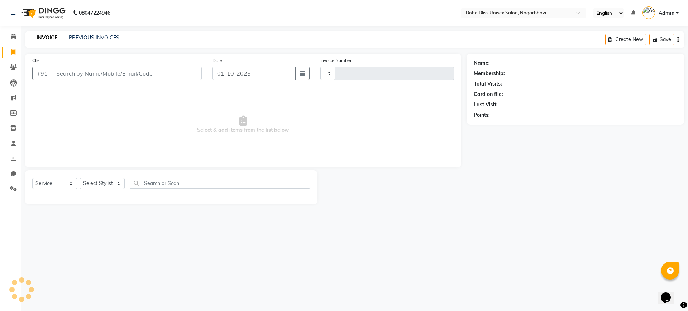
type input "0302"
select select "8370"
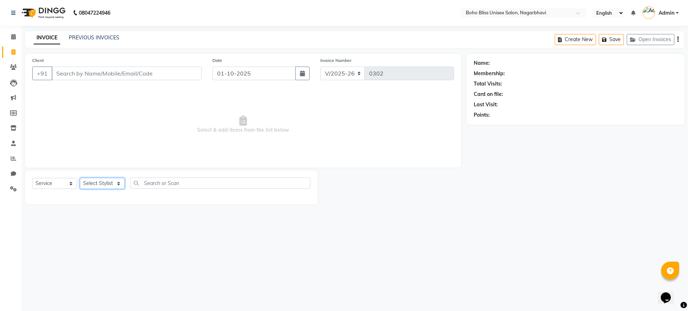
click at [114, 185] on select "Select Stylist Ali Khan Awina EVI BEAUTY FAHEEM Front Desk HARRY KIM Manager Me…" at bounding box center [102, 183] width 45 height 11
select select "81100"
click at [80, 178] on select "Select Stylist Ali Khan Awina EVI BEAUTY FAHEEM Front Desk HARRY KIM Manager Me…" at bounding box center [102, 183] width 45 height 11
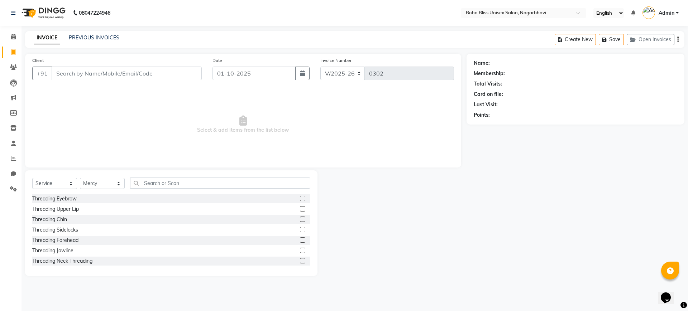
click at [300, 197] on label at bounding box center [302, 198] width 5 height 5
click at [300, 197] on input "checkbox" at bounding box center [302, 199] width 5 height 5
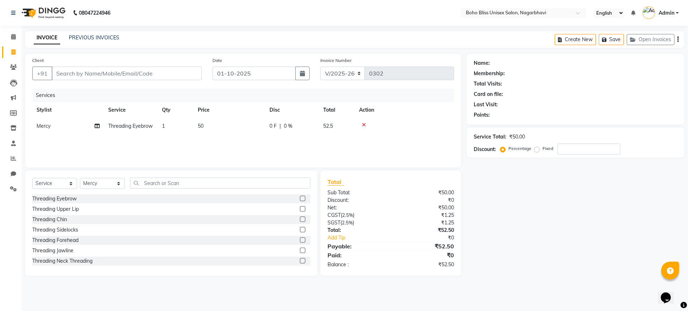
click at [300, 197] on label at bounding box center [302, 198] width 5 height 5
click at [300, 197] on input "checkbox" at bounding box center [302, 199] width 5 height 5
checkbox input "false"
click at [162, 189] on input "text" at bounding box center [220, 183] width 180 height 11
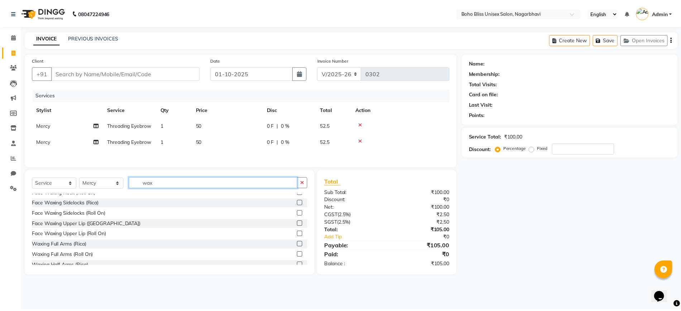
scroll to position [100, 0]
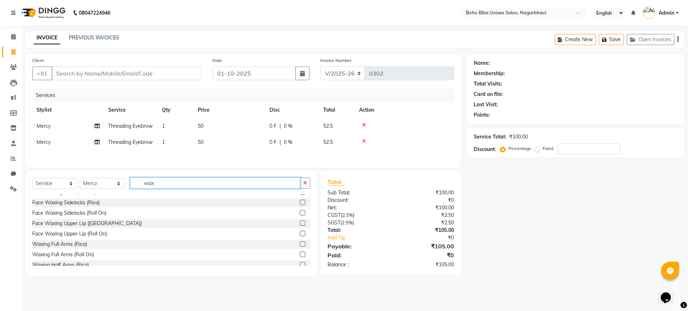
type input "wax"
click at [300, 237] on label at bounding box center [302, 233] width 5 height 5
click at [300, 237] on input "checkbox" at bounding box center [302, 234] width 5 height 5
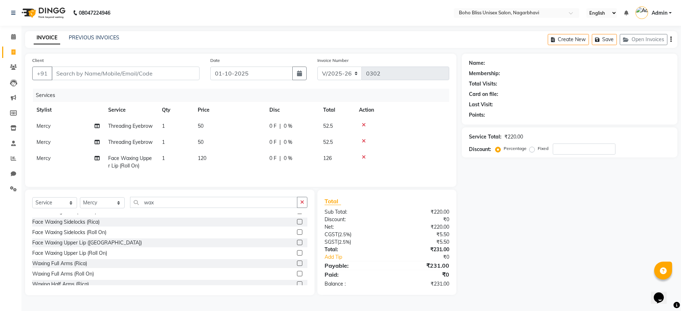
click at [297, 256] on label at bounding box center [299, 253] width 5 height 5
click at [297, 256] on input "checkbox" at bounding box center [299, 253] width 5 height 5
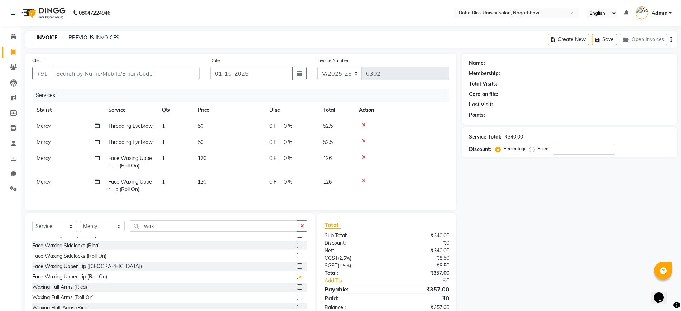
checkbox input "false"
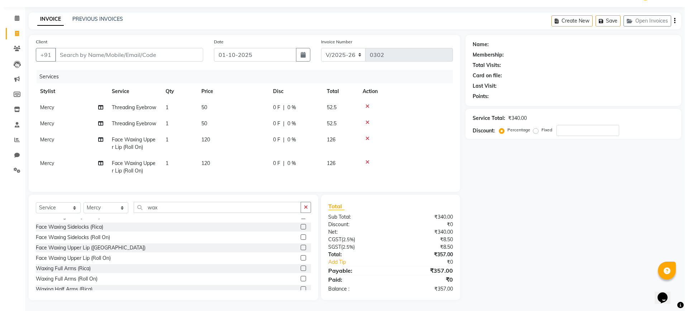
scroll to position [41, 0]
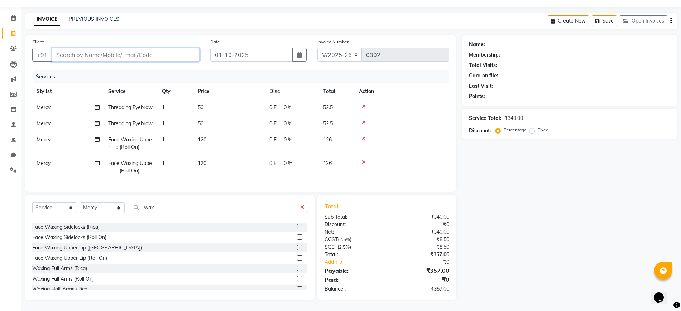
click at [103, 48] on input "Client" at bounding box center [126, 55] width 148 height 14
type input "9"
type input "0"
type input "9535256697"
click at [171, 48] on button "Add Client" at bounding box center [181, 55] width 37 height 14
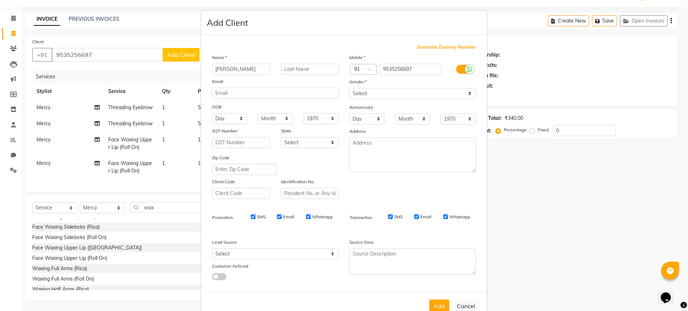
type input "namrita"
click at [409, 91] on select "Select Male Female Other Prefer Not To Say" at bounding box center [412, 93] width 127 height 11
select select "[DEMOGRAPHIC_DATA]"
click at [349, 88] on select "Select Male Female Other Prefer Not To Say" at bounding box center [412, 93] width 127 height 11
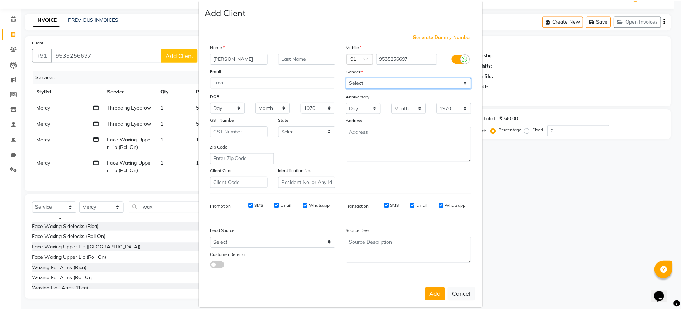
scroll to position [19, 0]
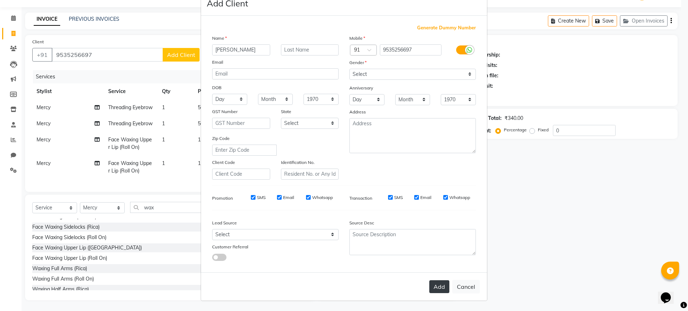
click at [429, 287] on button "Add" at bounding box center [439, 287] width 20 height 13
select select
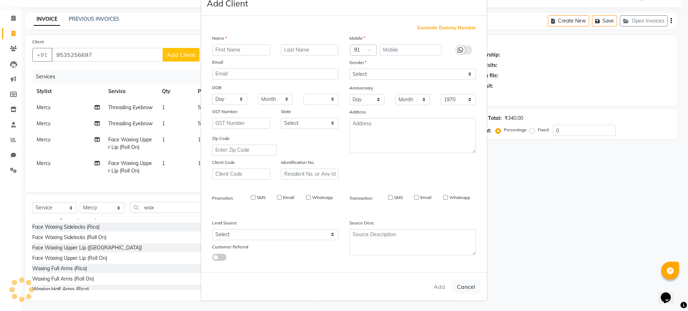
select select
checkbox input "false"
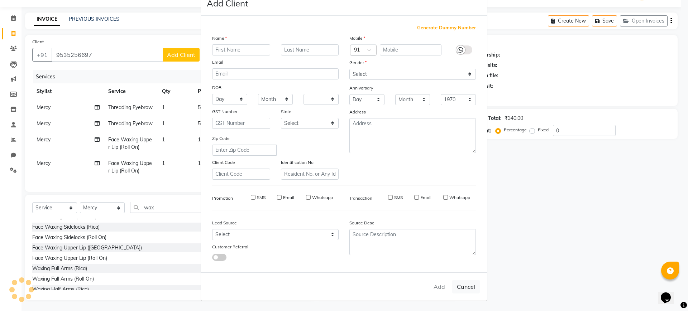
checkbox input "false"
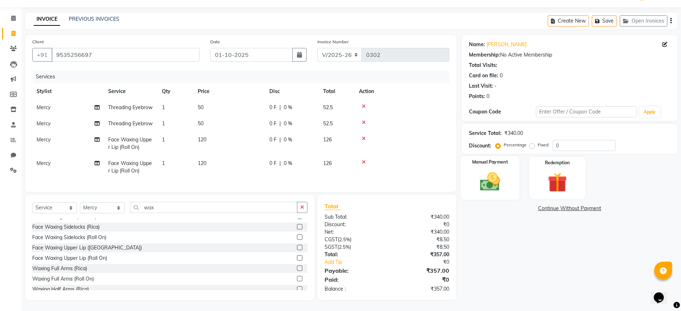
click at [496, 170] on img at bounding box center [490, 181] width 33 height 23
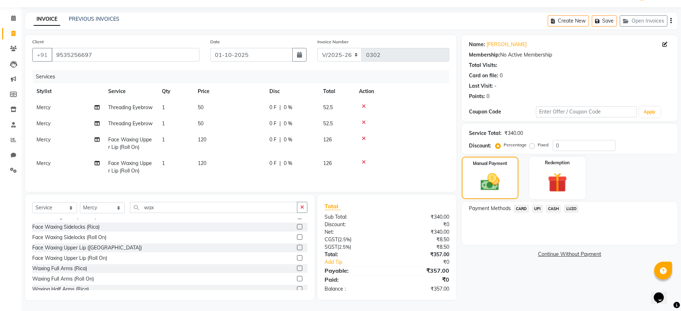
click at [538, 205] on span "UPI" at bounding box center [537, 209] width 11 height 8
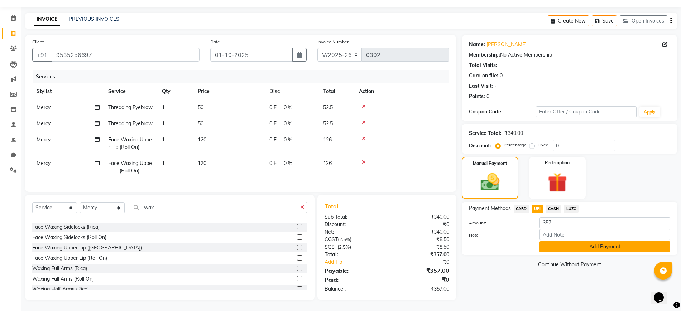
click at [560, 242] on button "Add Payment" at bounding box center [605, 247] width 131 height 11
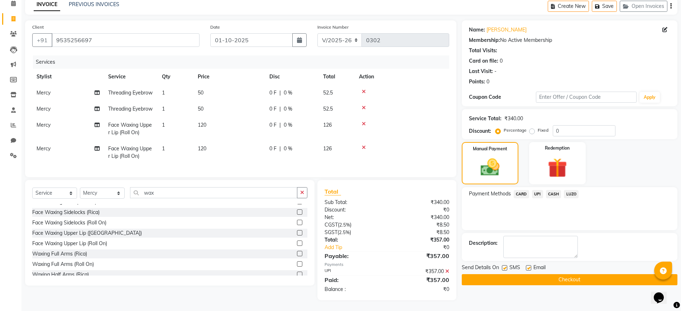
click at [540, 275] on button "Checkout" at bounding box center [570, 280] width 216 height 11
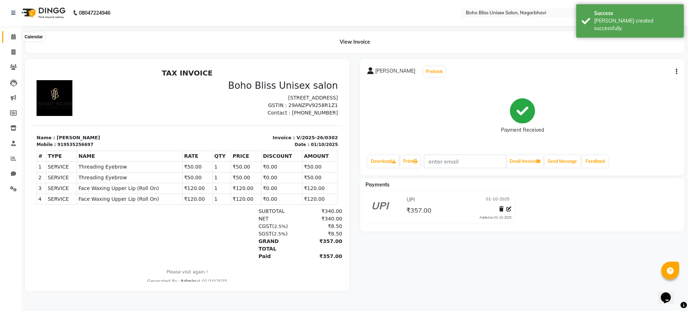
click at [9, 36] on span at bounding box center [13, 37] width 13 height 8
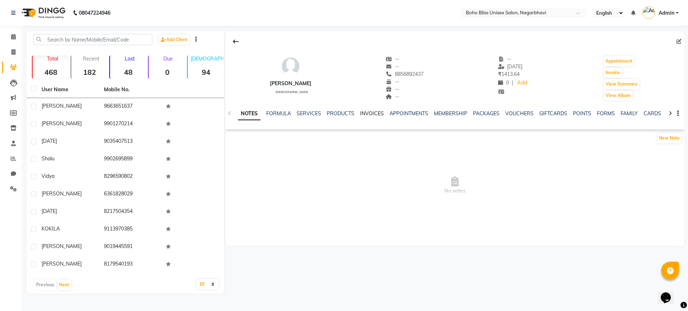
click at [366, 115] on link "INVOICES" at bounding box center [372, 113] width 24 height 6
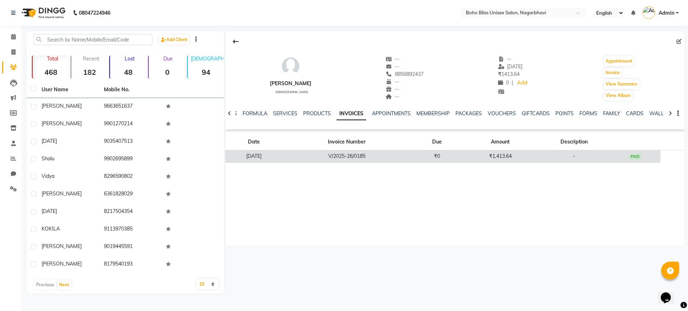
click at [386, 156] on td "V/2025-26/0185" at bounding box center [346, 157] width 129 height 13
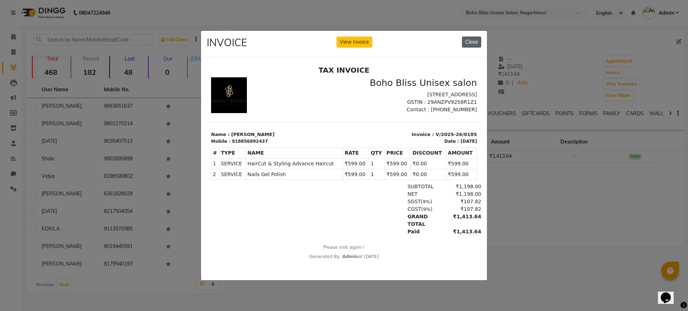
click at [465, 42] on button "Close" at bounding box center [471, 42] width 19 height 11
